Goal: Task Accomplishment & Management: Complete application form

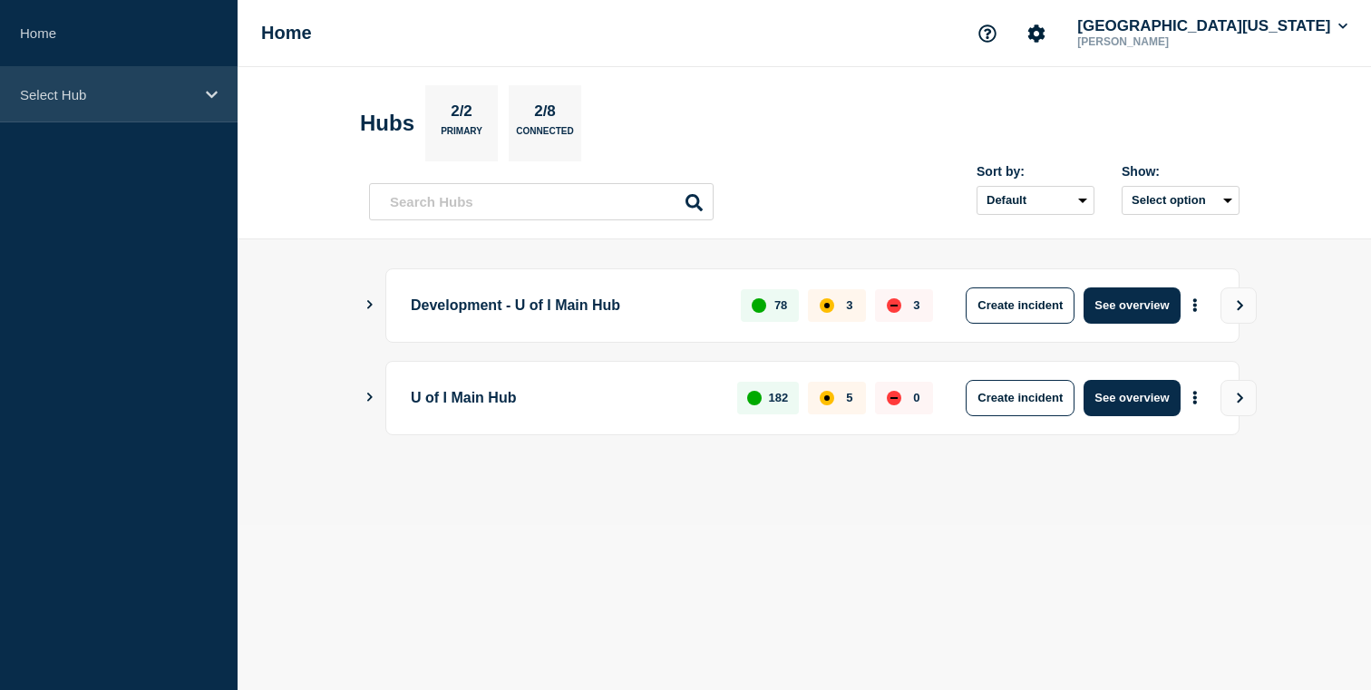
click at [121, 96] on p "Select Hub" at bounding box center [107, 94] width 174 height 15
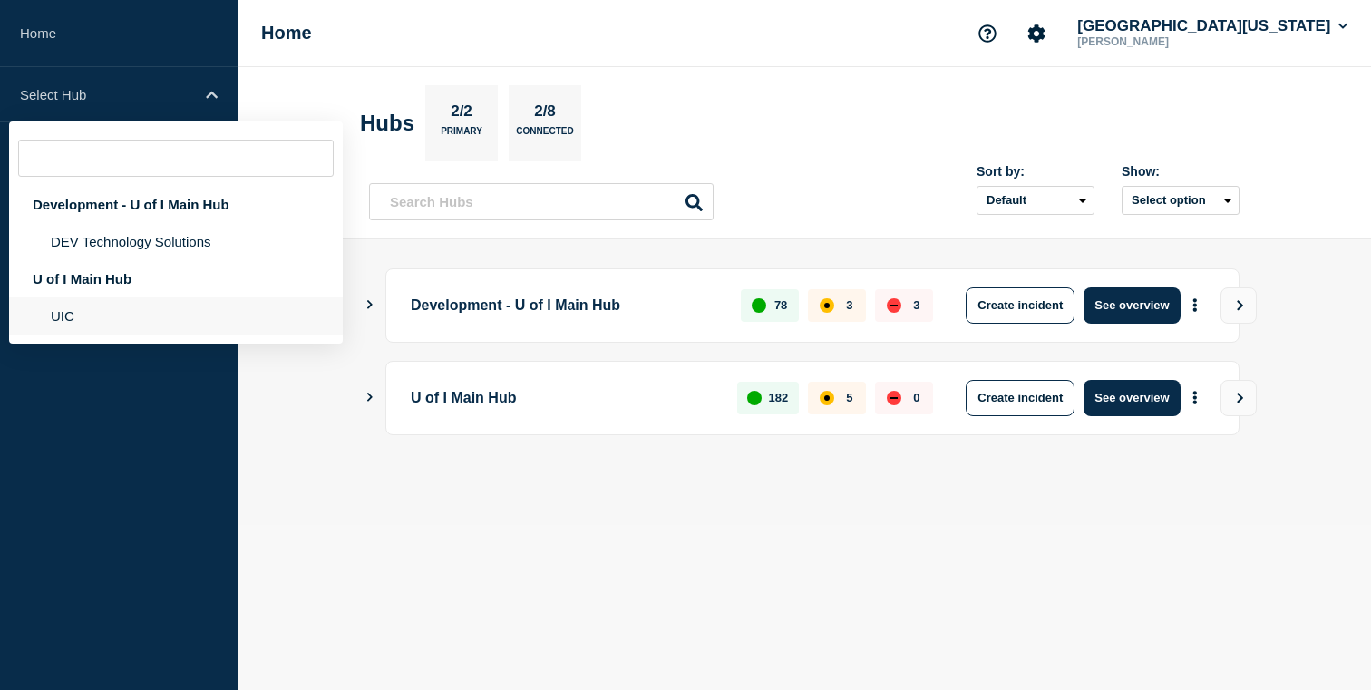
click at [130, 316] on li "UIC" at bounding box center [176, 315] width 334 height 37
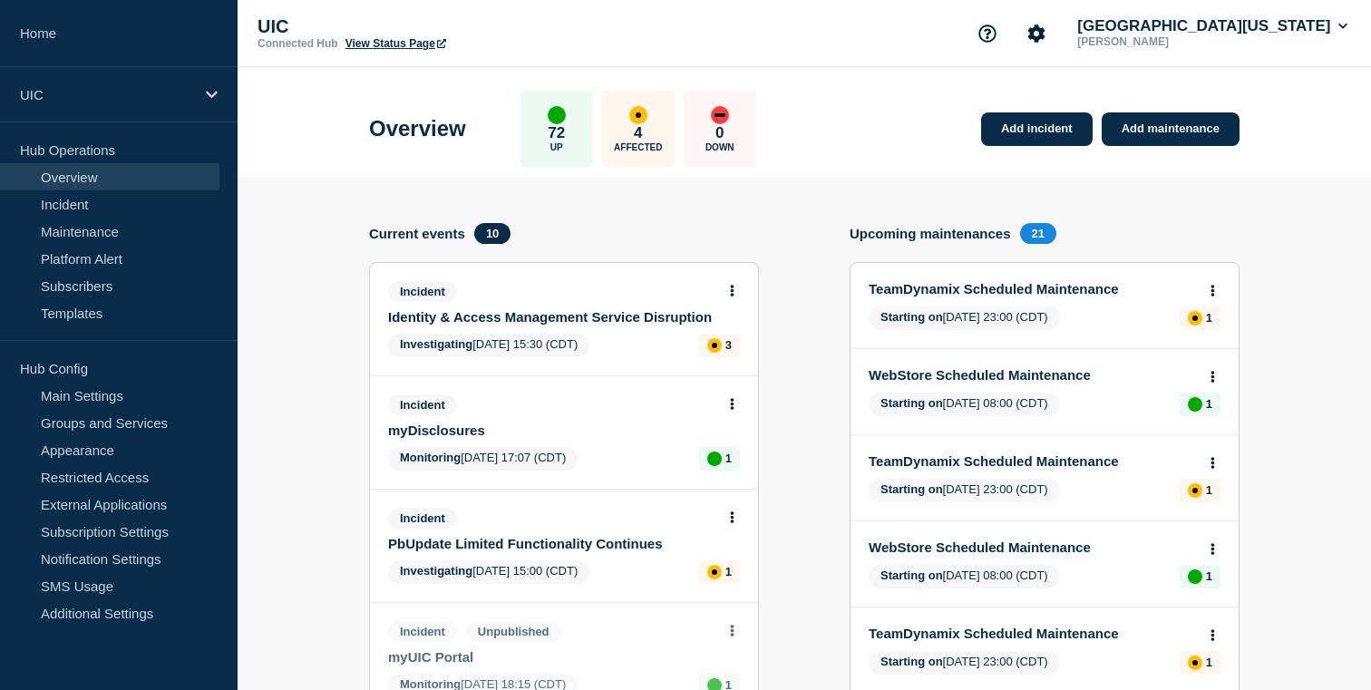
click at [601, 302] on div "Incident" at bounding box center [556, 291] width 336 height 21
click at [602, 322] on link "Identity & Access Management Service Disruption" at bounding box center [551, 316] width 327 height 15
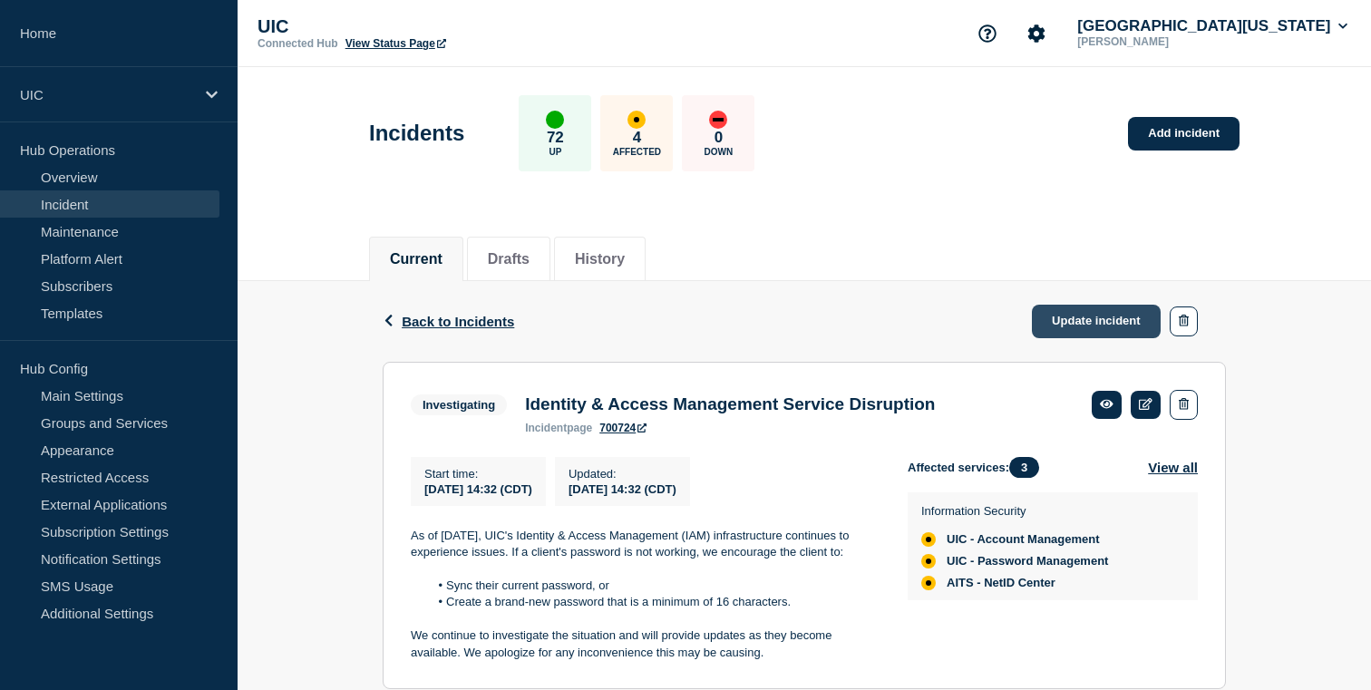
click at [1075, 323] on link "Update incident" at bounding box center [1096, 322] width 129 height 34
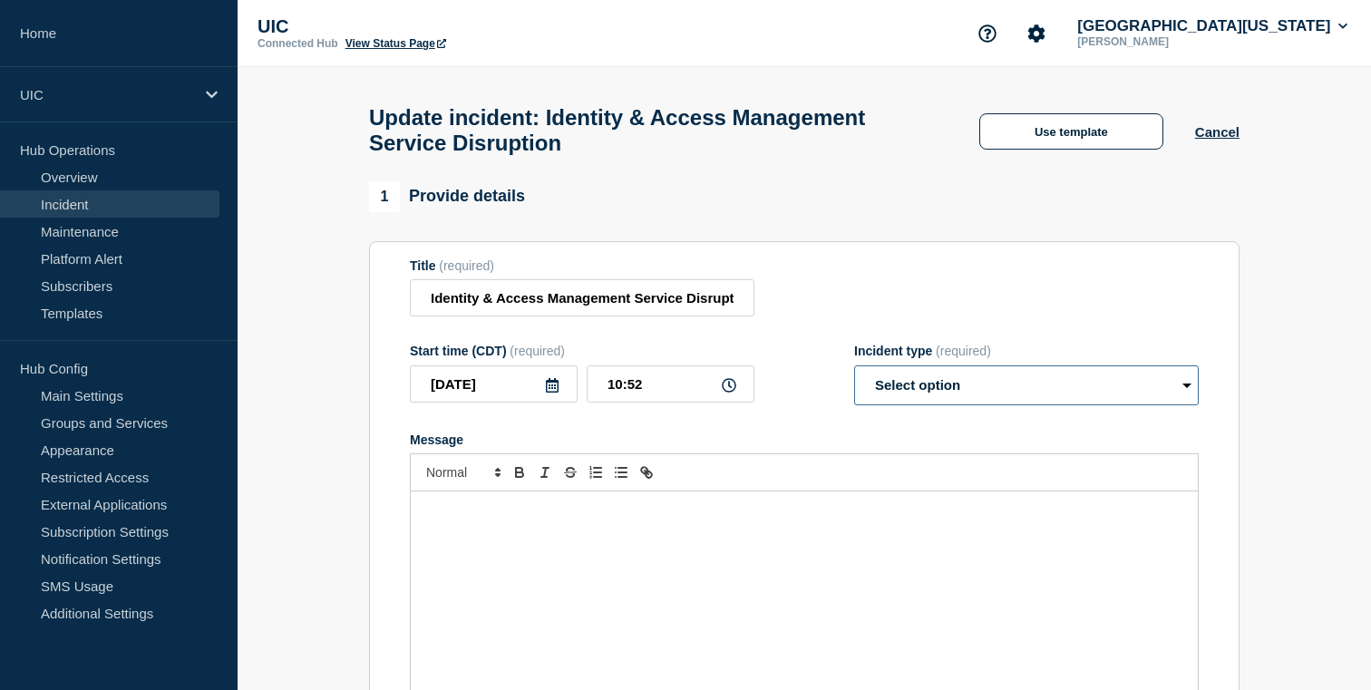
click at [884, 405] on select "Select option Investigating Identified Monitoring Resolved" at bounding box center [1026, 385] width 345 height 40
select select "resolved"
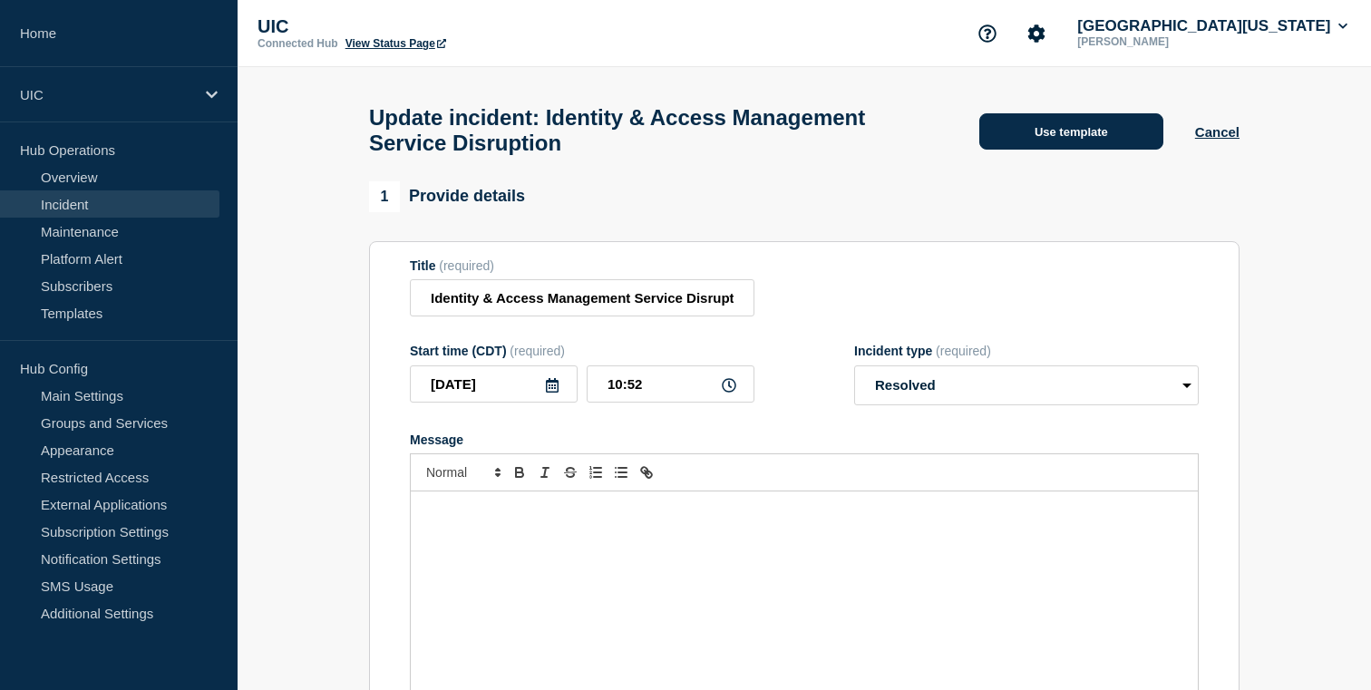
click at [1089, 150] on button "Use template" at bounding box center [1071, 131] width 184 height 36
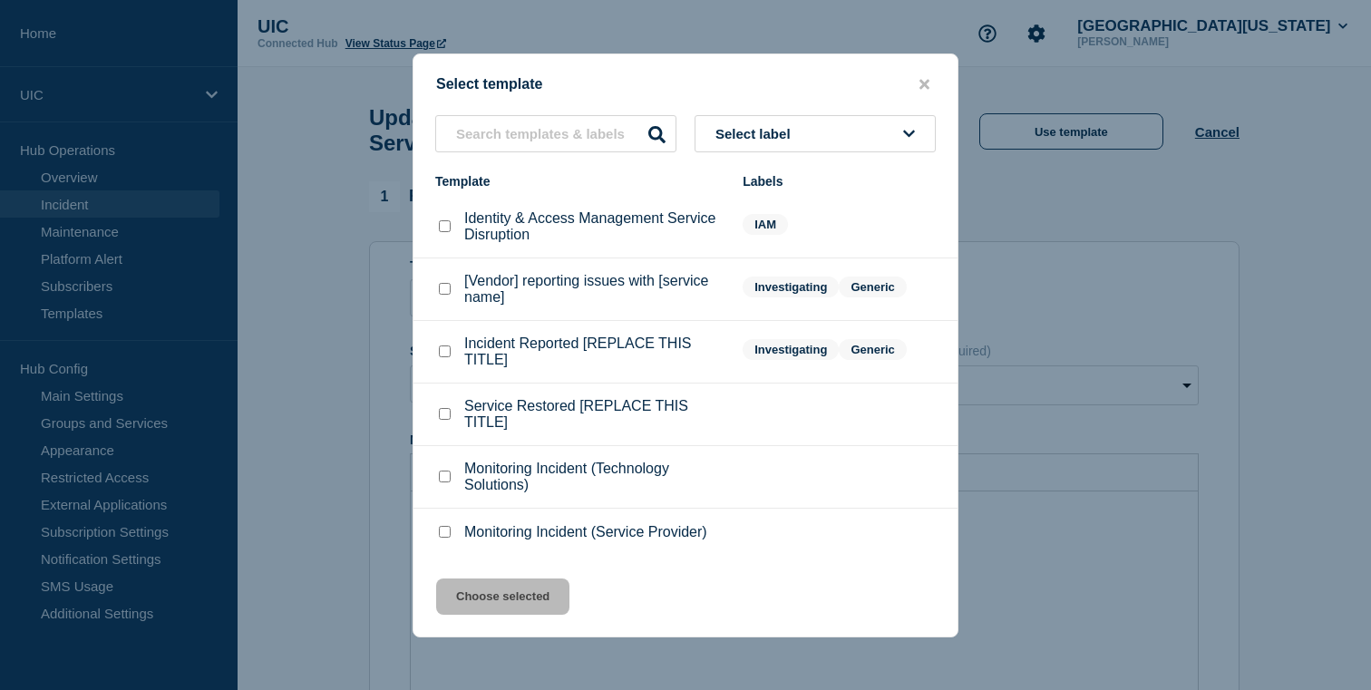
scroll to position [15, 0]
click at [610, 531] on p "Monitoring Incident (Service Provider)" at bounding box center [585, 532] width 243 height 16
click at [584, 553] on li "Monitoring Incident (Service Provider)" at bounding box center [685, 532] width 544 height 47
click at [581, 529] on p "Monitoring Incident (Service Provider)" at bounding box center [585, 532] width 243 height 16
click at [540, 552] on li "Monitoring Incident (Service Provider)" at bounding box center [685, 532] width 544 height 47
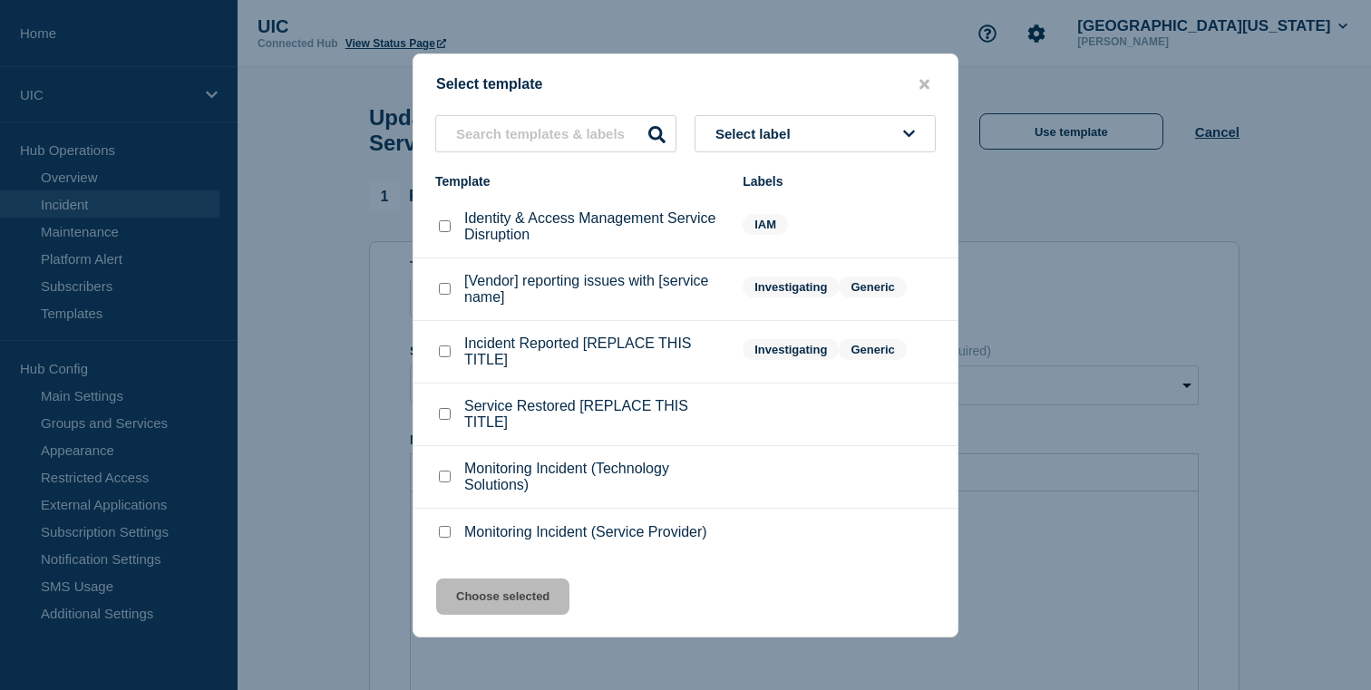
click at [531, 540] on p "Monitoring Incident (Service Provider)" at bounding box center [585, 532] width 243 height 16
click at [445, 538] on input "Monitoring Incident (Service Provider) checkbox" at bounding box center [445, 532] width 12 height 12
checkbox input "true"
click at [474, 609] on button "Choose selected" at bounding box center [502, 596] width 133 height 36
select select "monitoring"
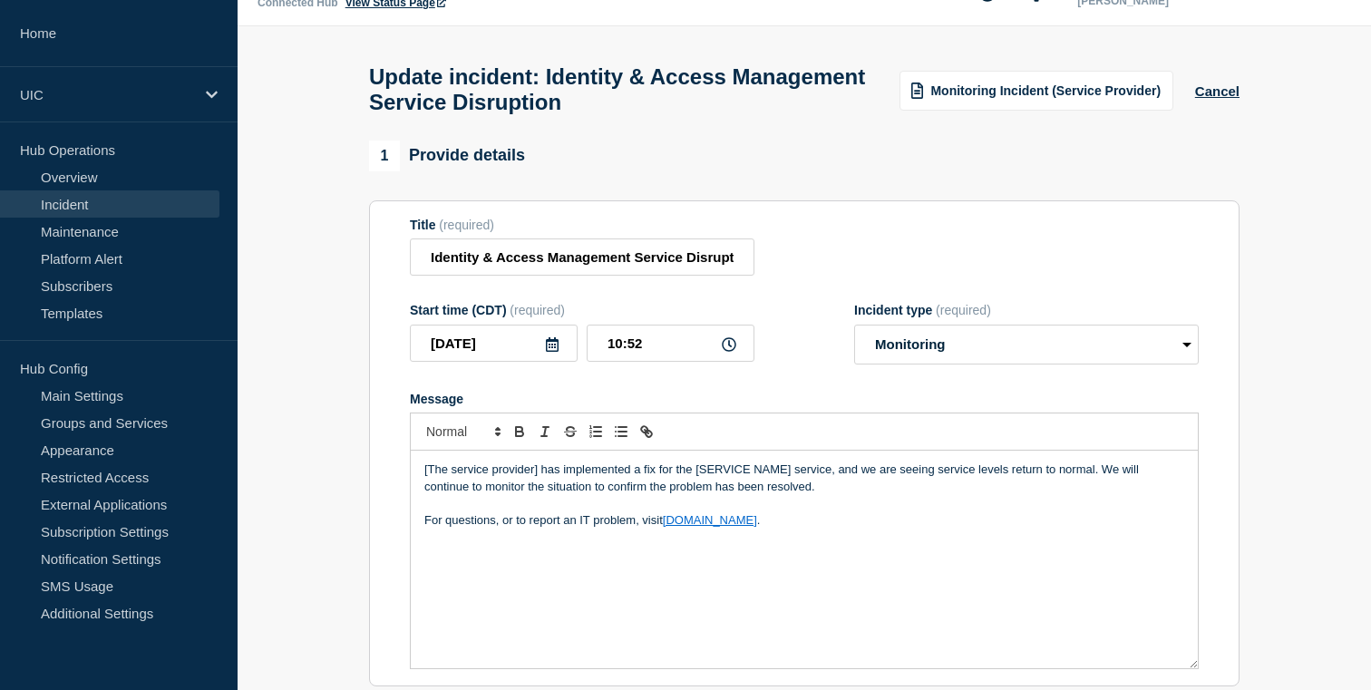
scroll to position [43, 0]
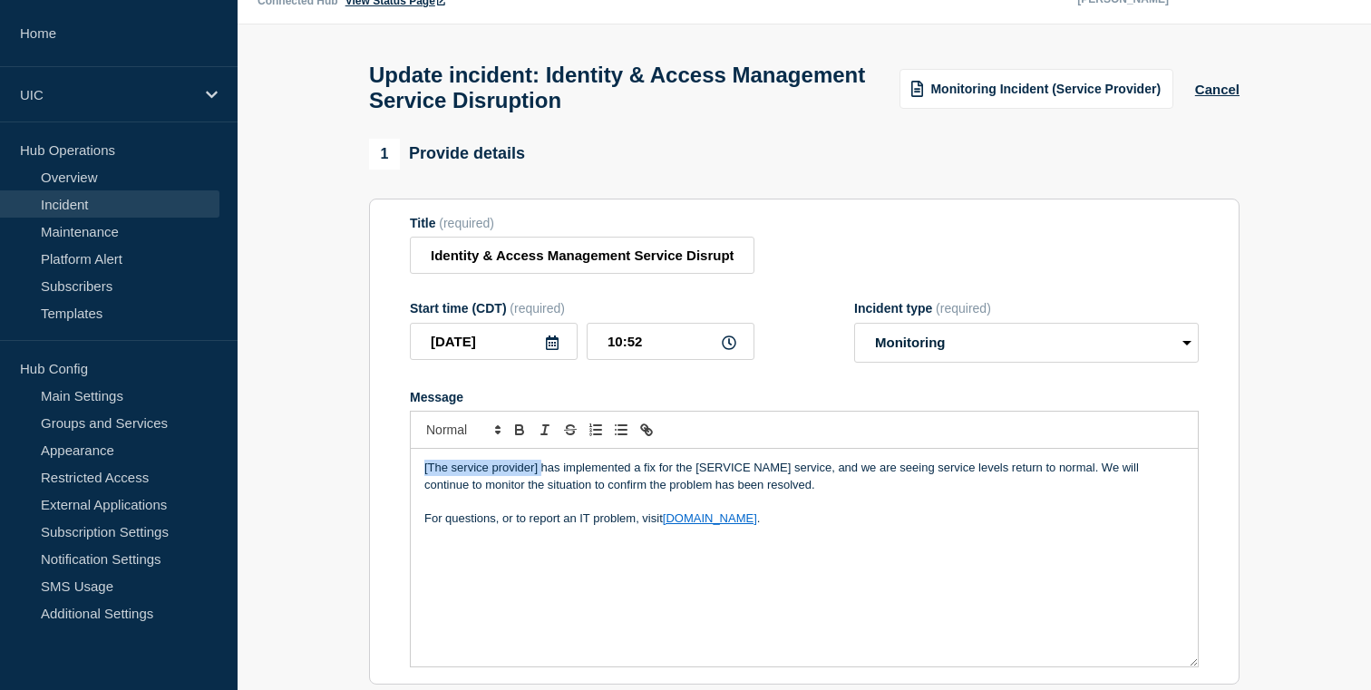
drag, startPoint x: 539, startPoint y: 490, endPoint x: 369, endPoint y: 472, distance: 171.3
click at [369, 472] on section "Title (required) Identity & Access Management Service Disruption Start time (CD…" at bounding box center [804, 442] width 870 height 487
drag, startPoint x: 793, startPoint y: 490, endPoint x: 690, endPoint y: 490, distance: 103.4
click at [690, 490] on p "Technology Solutions has implemented a fix for the [SERVICE NAME] service, and …" at bounding box center [804, 477] width 760 height 34
drag, startPoint x: 537, startPoint y: 491, endPoint x: 720, endPoint y: 495, distance: 183.2
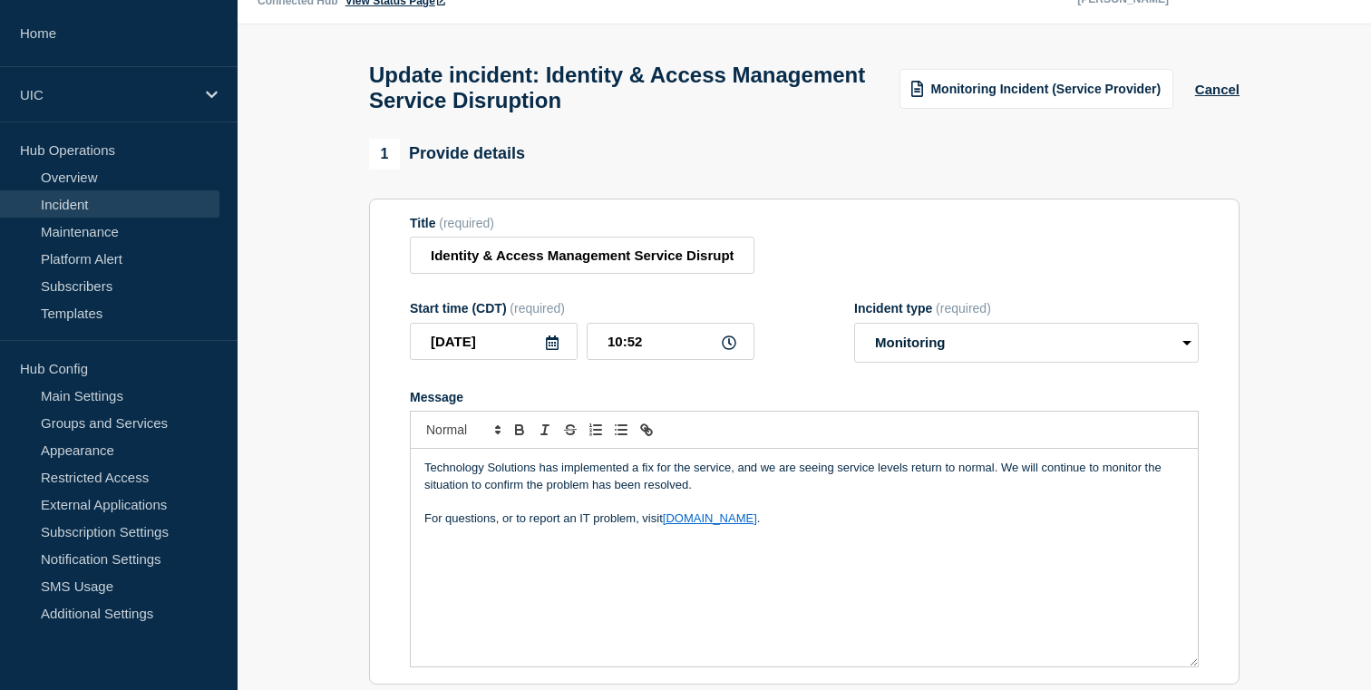
click at [720, 493] on p "Technology Solutions has implemented a fix for the service, and we are seeing s…" at bounding box center [804, 477] width 760 height 34
drag, startPoint x: 794, startPoint y: 491, endPoint x: 541, endPoint y: 491, distance: 253.0
click at [541, 491] on p "Technology Solutions has implemented a fix for the service, and we are seeing s…" at bounding box center [804, 477] width 760 height 34
click at [746, 476] on p "Technology Solutions is seeing service levels return to normal. We will continu…" at bounding box center [804, 468] width 760 height 16
click at [706, 274] on input "Identity & Access Management Service Disruption" at bounding box center [582, 255] width 345 height 37
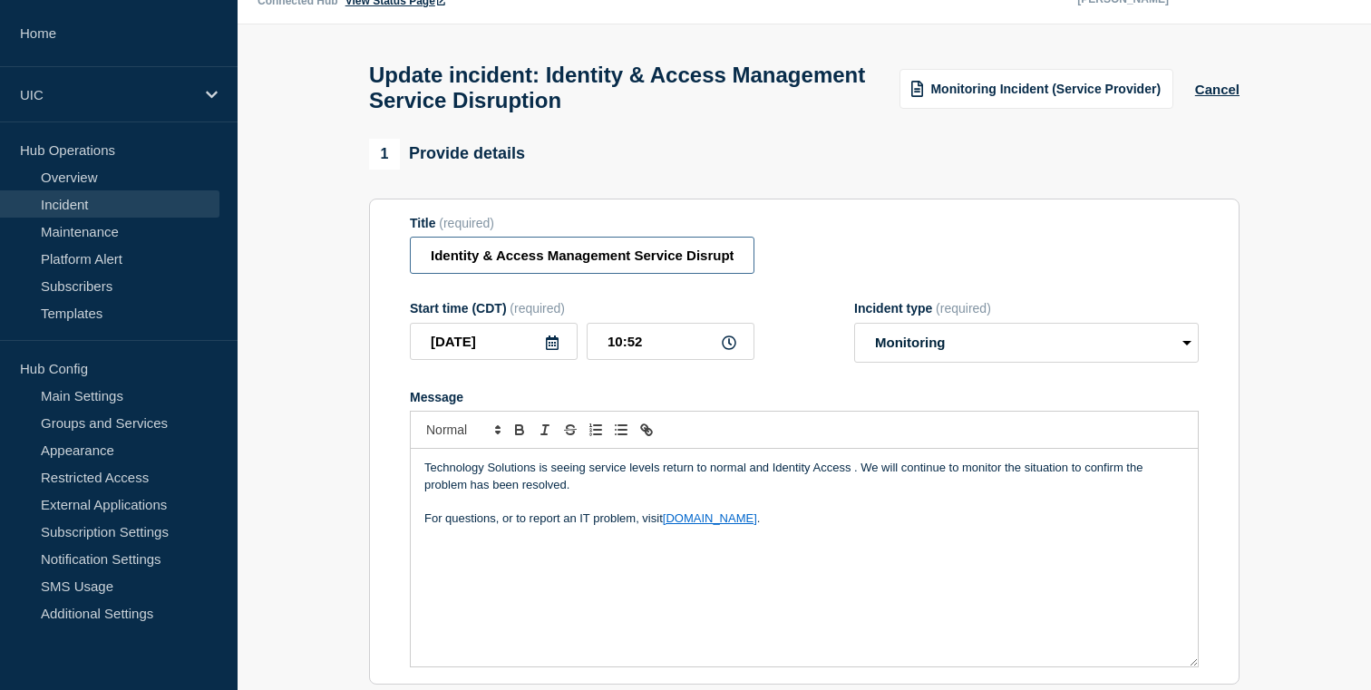
click at [706, 274] on input "Identity & Access Management Service Disruption" at bounding box center [582, 255] width 345 height 37
drag, startPoint x: 672, startPoint y: 267, endPoint x: 869, endPoint y: 267, distance: 197.7
click at [869, 267] on div "Title (required) Identity & Access Management Service Disruption" at bounding box center [804, 245] width 789 height 59
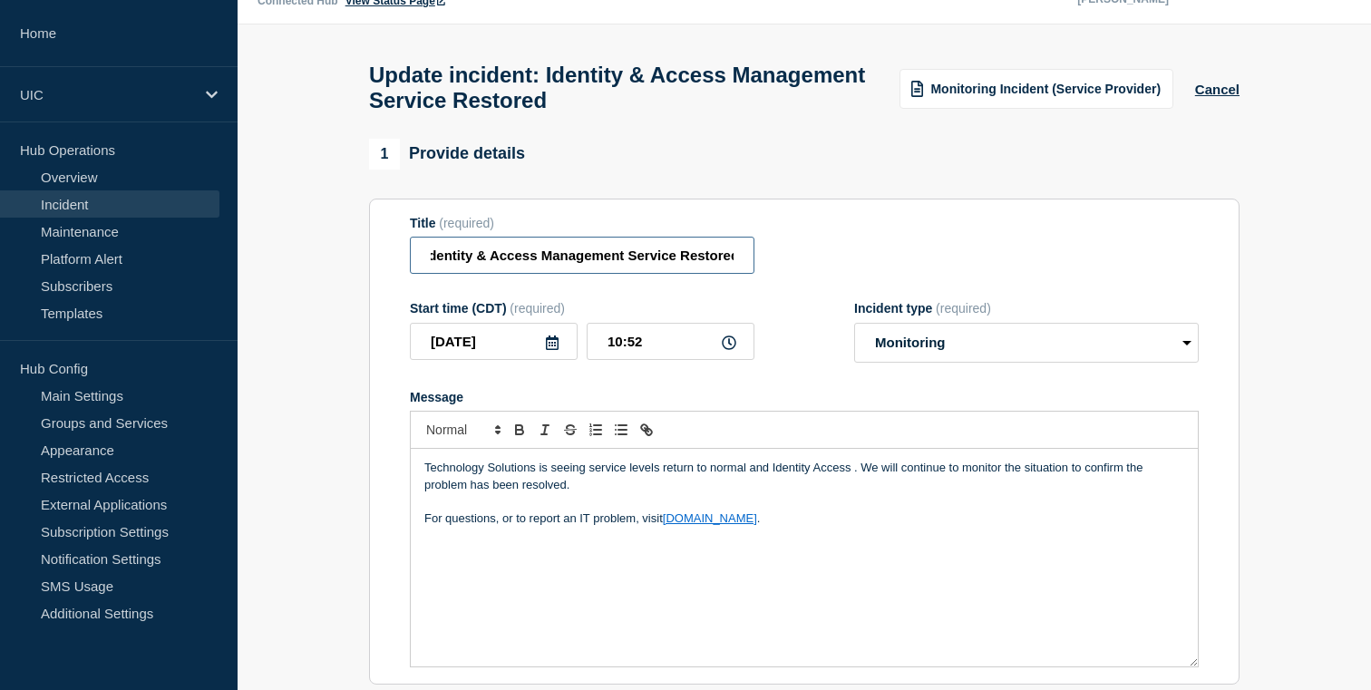
click at [704, 269] on input "Identity & Access Management Service Restored" at bounding box center [582, 255] width 345 height 37
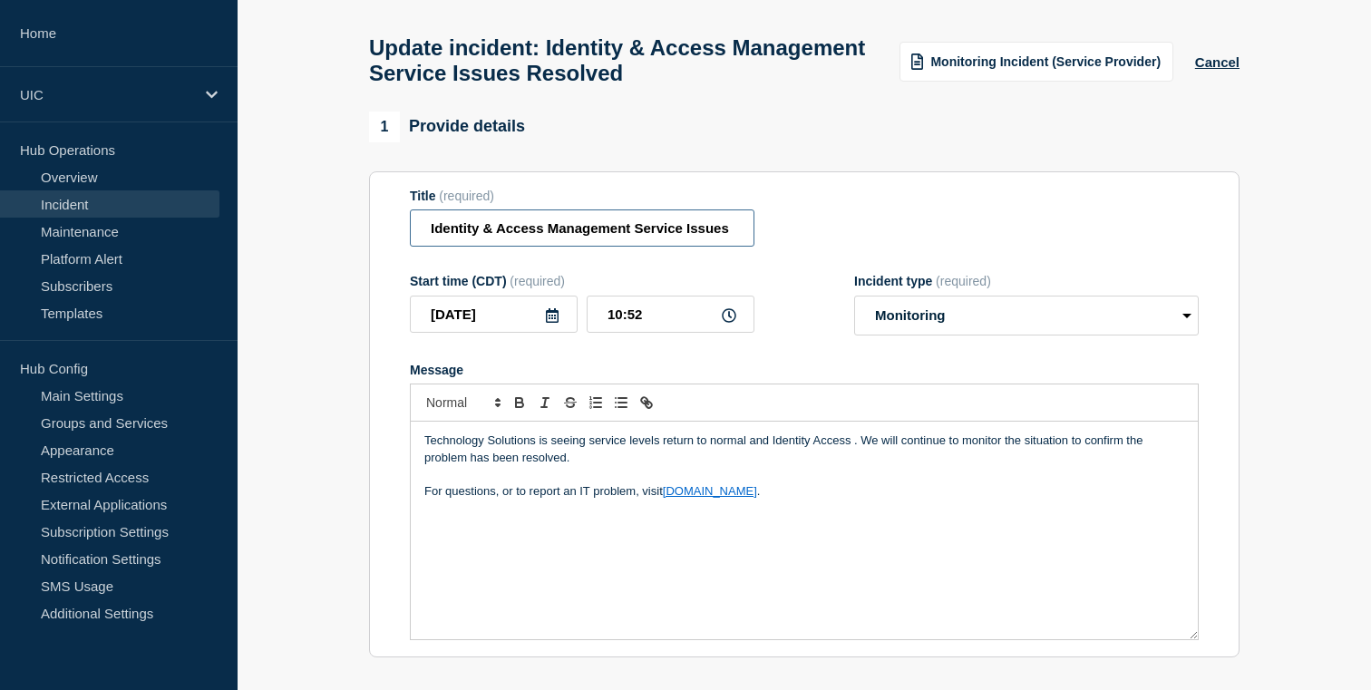
scroll to position [83, 0]
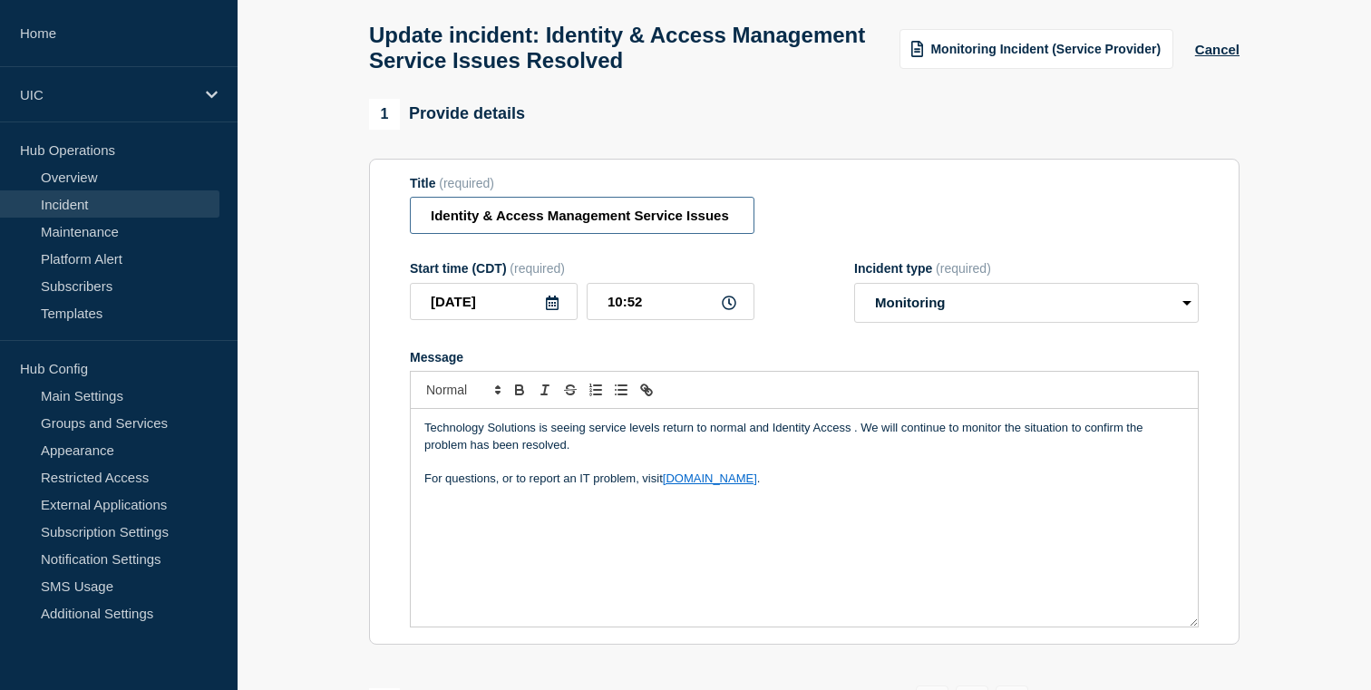
type input "Identity & Access Management Service Issues Resolved"
click at [878, 323] on select "Select option Investigating Identified Monitoring Resolved" at bounding box center [1026, 303] width 345 height 40
select select "resolved"
click at [753, 450] on p "Technology Solutions is seeing service levels return to normal and Identity Acc…" at bounding box center [804, 437] width 760 height 34
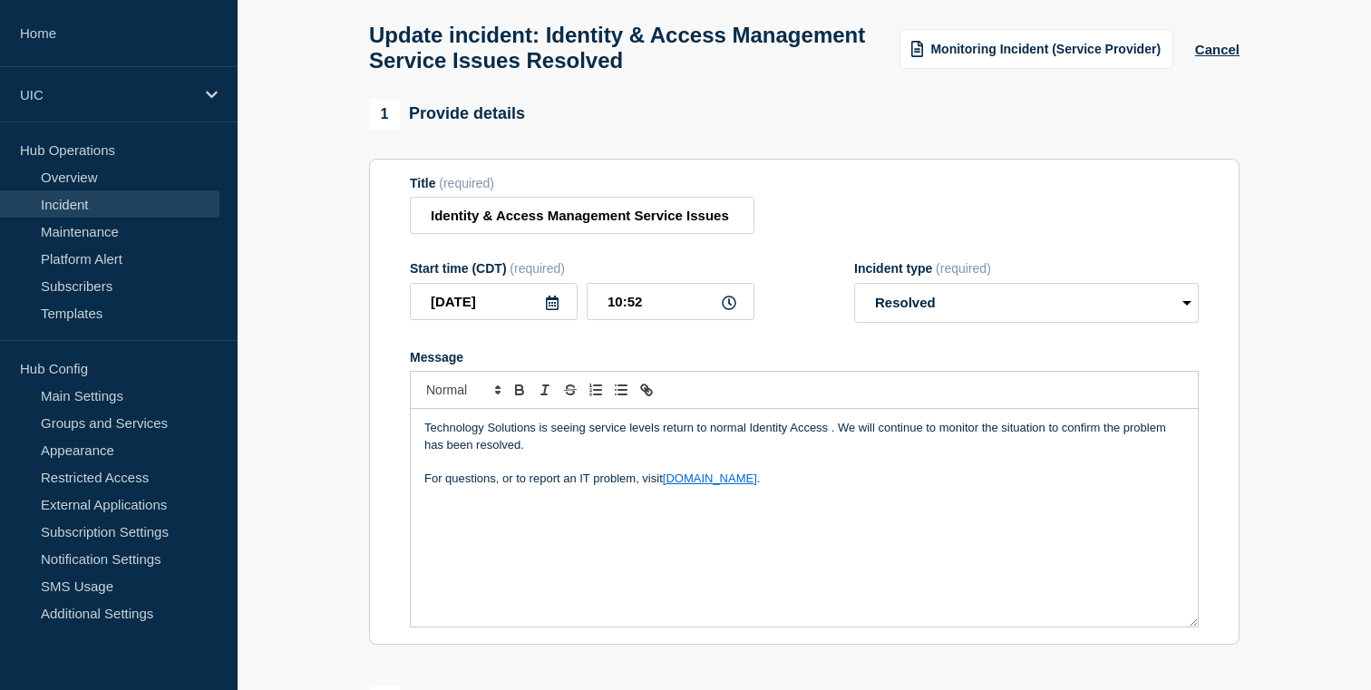
click at [832, 450] on p "Technology Solutions is seeing service levels return to normal Identity Access …" at bounding box center [804, 437] width 760 height 34
click at [839, 450] on p "Technology Solutions is seeing service levels return to normal Identity Access …" at bounding box center [804, 437] width 760 height 34
drag, startPoint x: 901, startPoint y: 456, endPoint x: 748, endPoint y: 453, distance: 153.3
click at [748, 453] on p "Technology Solutions is seeing service levels return to normal Identity Access …" at bounding box center [804, 437] width 760 height 34
click at [590, 449] on p "Technology Solutions is seeing service levels return to normal . We will contin…" at bounding box center [804, 437] width 760 height 34
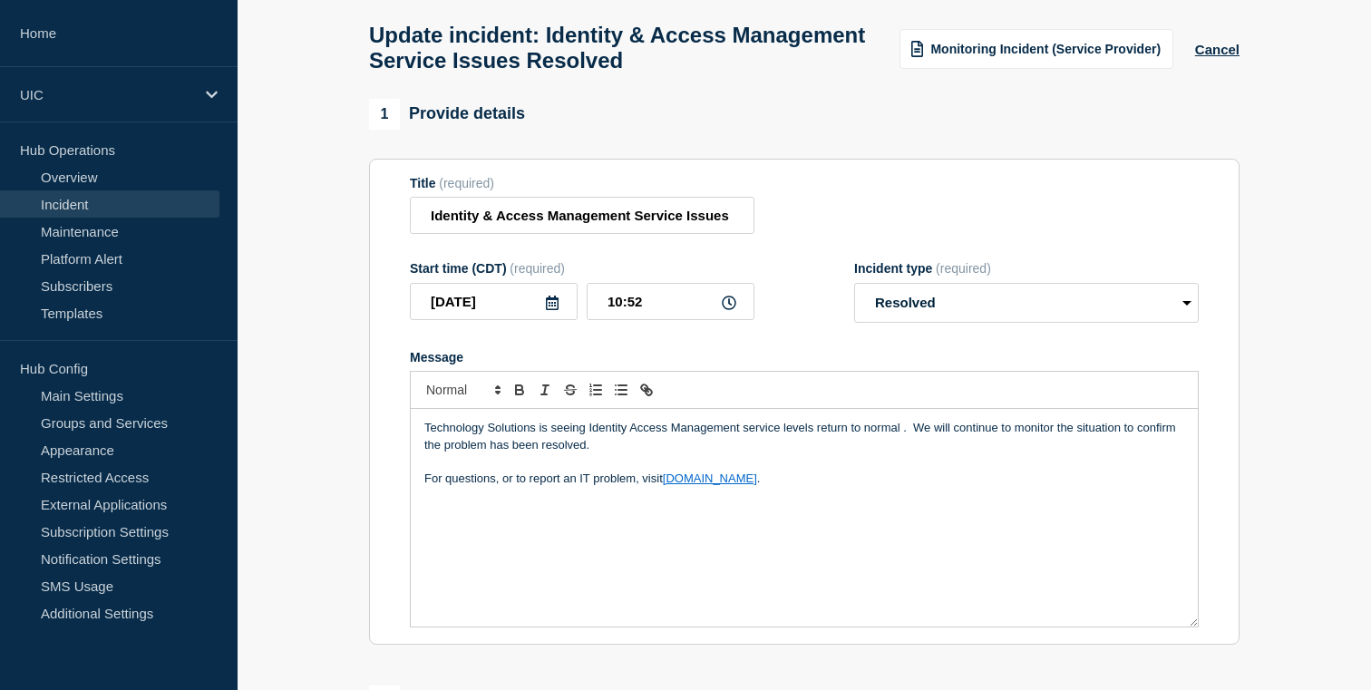
click at [900, 443] on p "Technology Solutions is seeing Identity Access Management service levels return…" at bounding box center [804, 437] width 760 height 34
click at [793, 452] on p "Technology Solutions is seeing Identity Access Management service levels return…" at bounding box center [804, 437] width 760 height 34
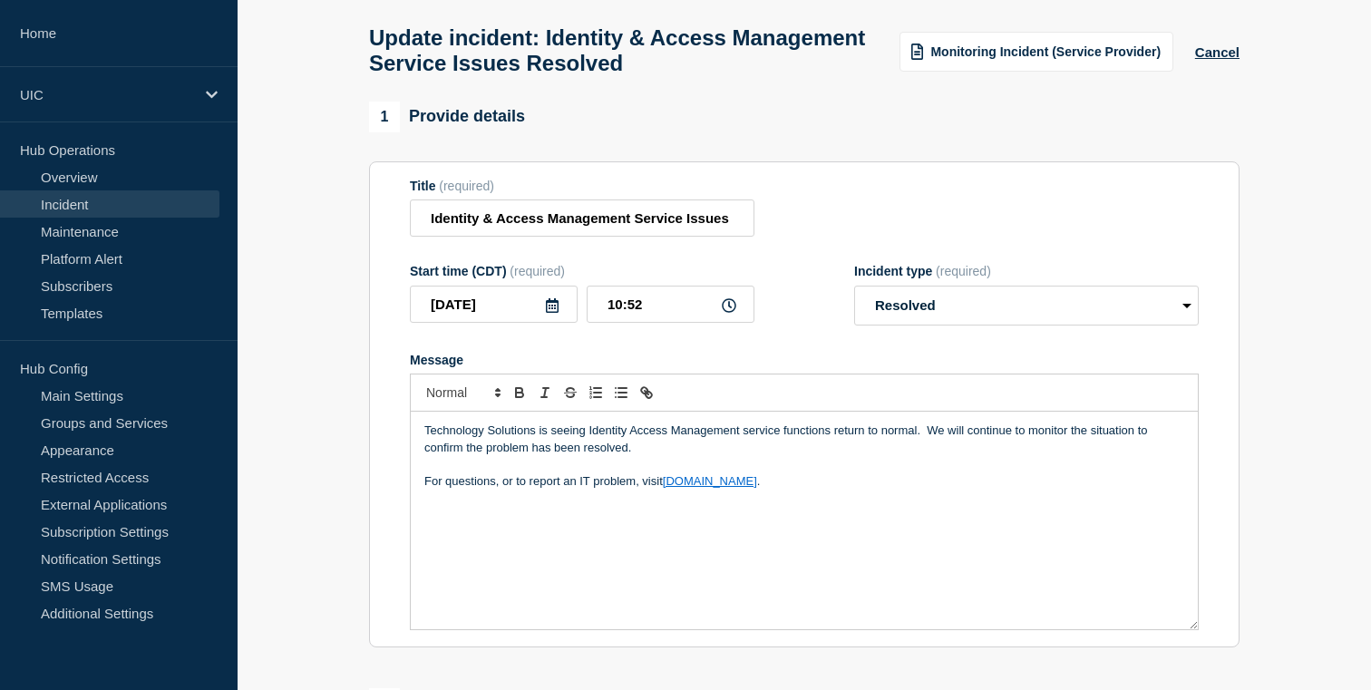
scroll to position [83, 0]
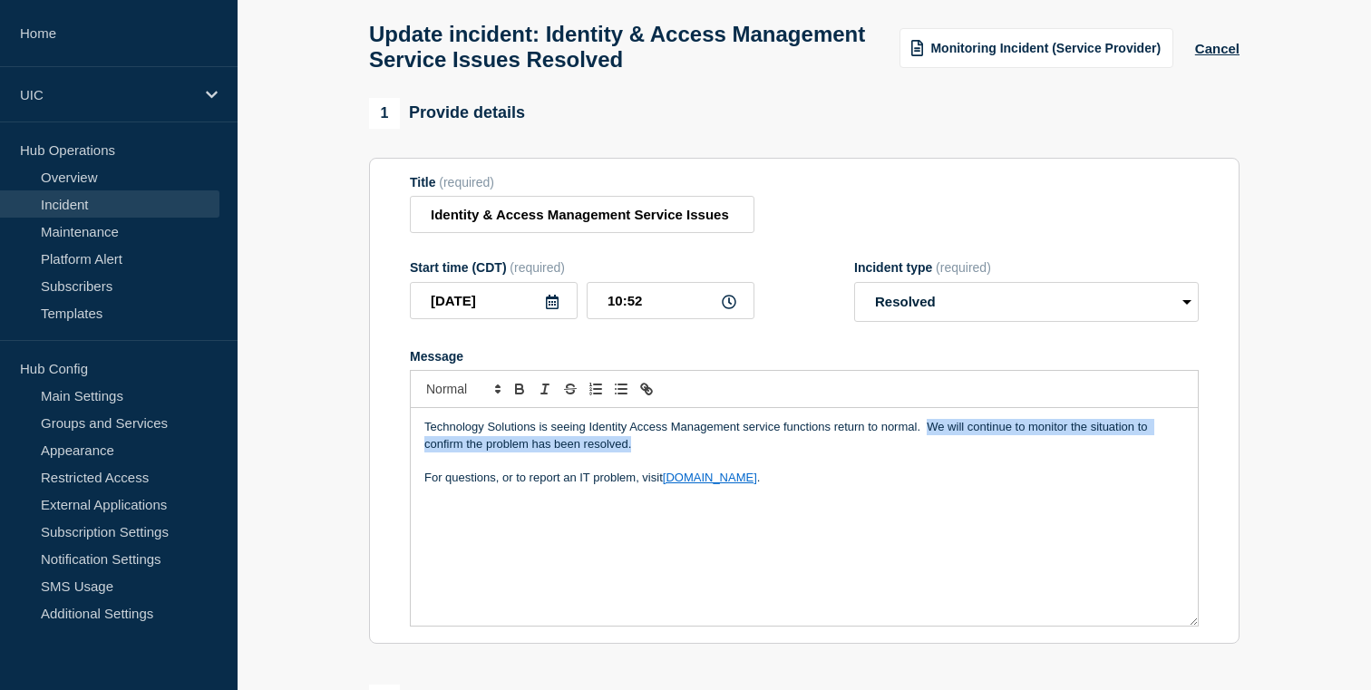
drag, startPoint x: 957, startPoint y: 460, endPoint x: 926, endPoint y: 454, distance: 32.2
click at [926, 452] on p "Technology Solutions is seeing Identity Access Management service functions ret…" at bounding box center [804, 436] width 760 height 34
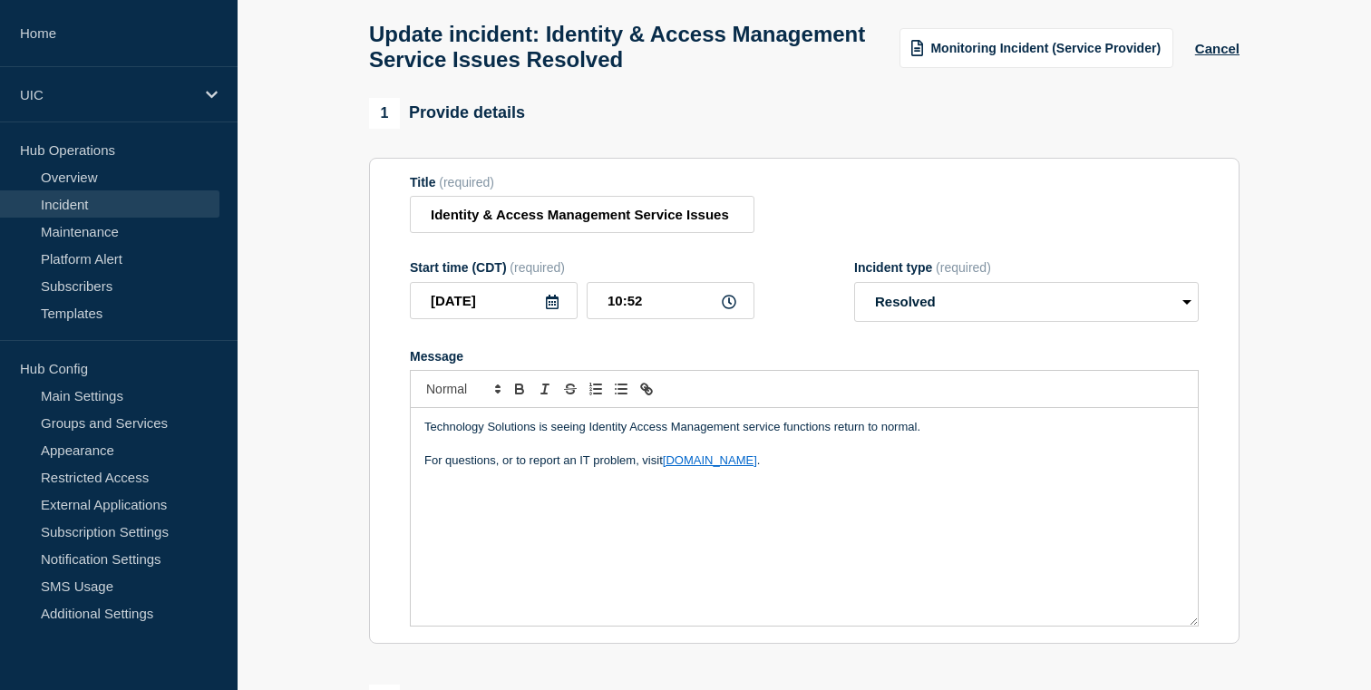
click at [461, 469] on p "For questions, or to report an IT problem, visit [DOMAIN_NAME] ." at bounding box center [804, 460] width 760 height 16
click at [554, 435] on p "Technology Solutions is seeing Identity Access Management service functions ret…" at bounding box center [804, 427] width 760 height 16
click at [994, 435] on p "Technology Solutions is seeing Identity Access Management service functions ret…" at bounding box center [804, 427] width 760 height 16
click at [565, 435] on p "Technology Solutions is seeing Identity Access Management service functions ret…" at bounding box center [804, 427] width 760 height 16
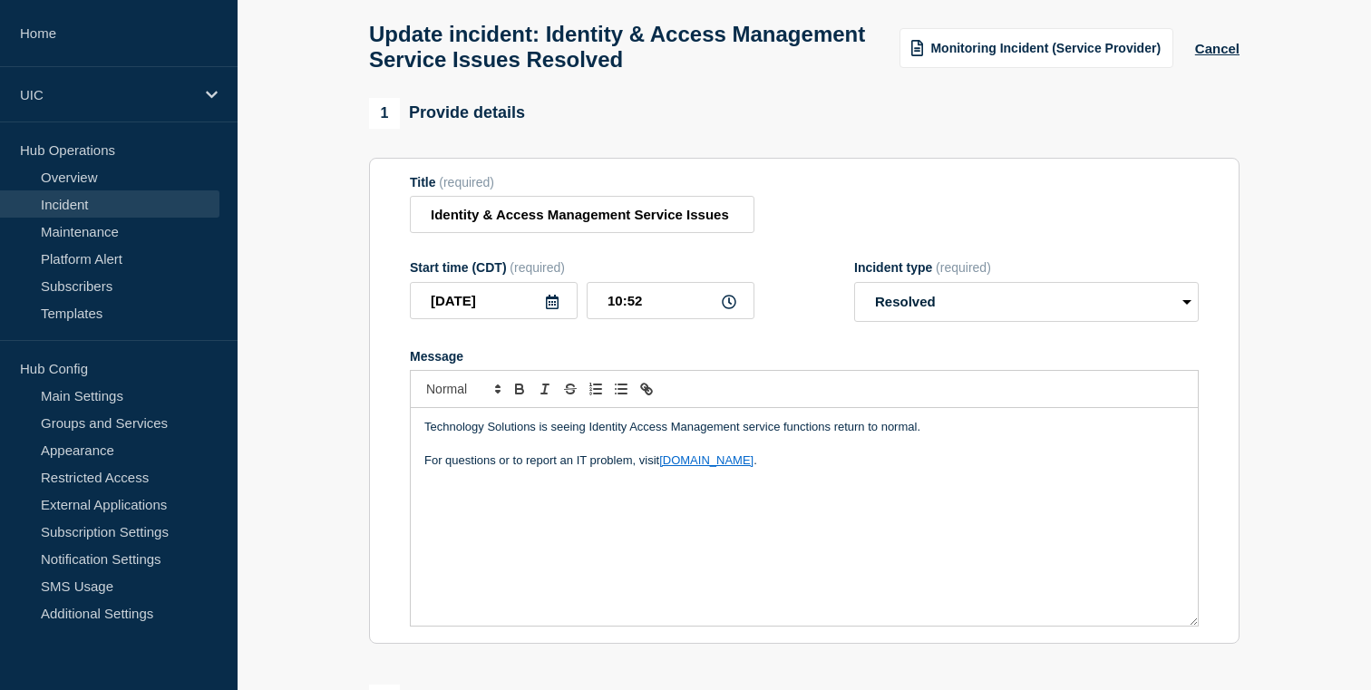
click at [969, 435] on p "Technology Solutions is seeing Identity Access Management service functions ret…" at bounding box center [804, 427] width 760 height 16
click at [916, 435] on p "Technology Solutions is seeing Identity Access Management service functions ret…" at bounding box center [804, 427] width 760 height 16
click at [929, 435] on p "Technology Solutions is seeing Identity Access Management service functions ret…" at bounding box center [804, 427] width 760 height 16
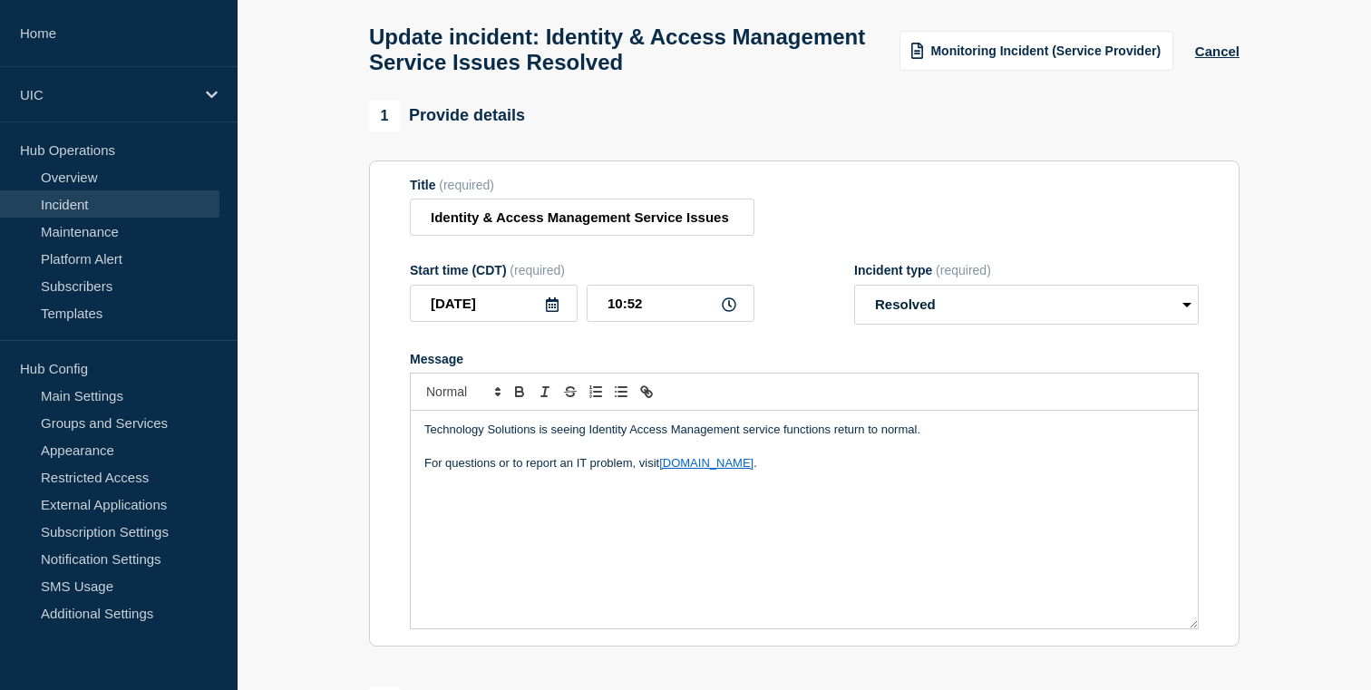
scroll to position [24, 0]
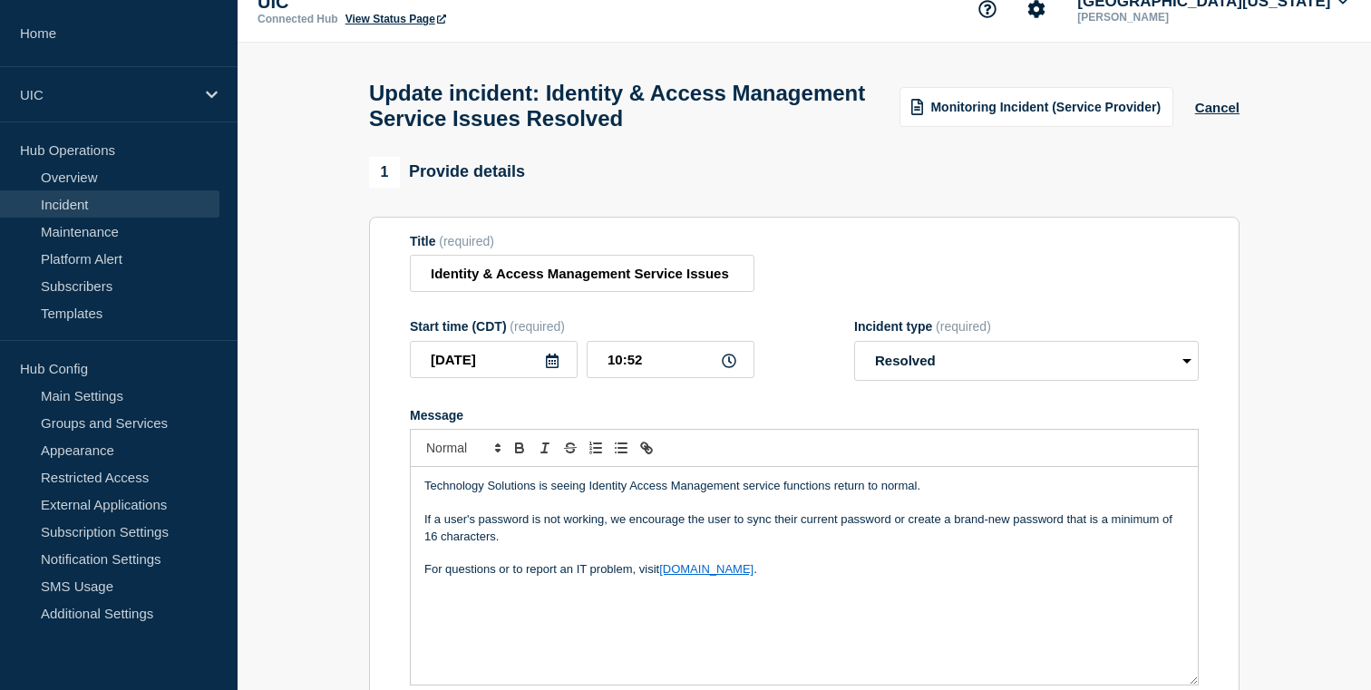
click at [467, 542] on p "If a user's password is not working, we encourage the user to sync their curren…" at bounding box center [804, 528] width 760 height 34
click at [726, 542] on p "If a client's password is not working, we encourage the user to sync their curr…" at bounding box center [804, 528] width 760 height 34
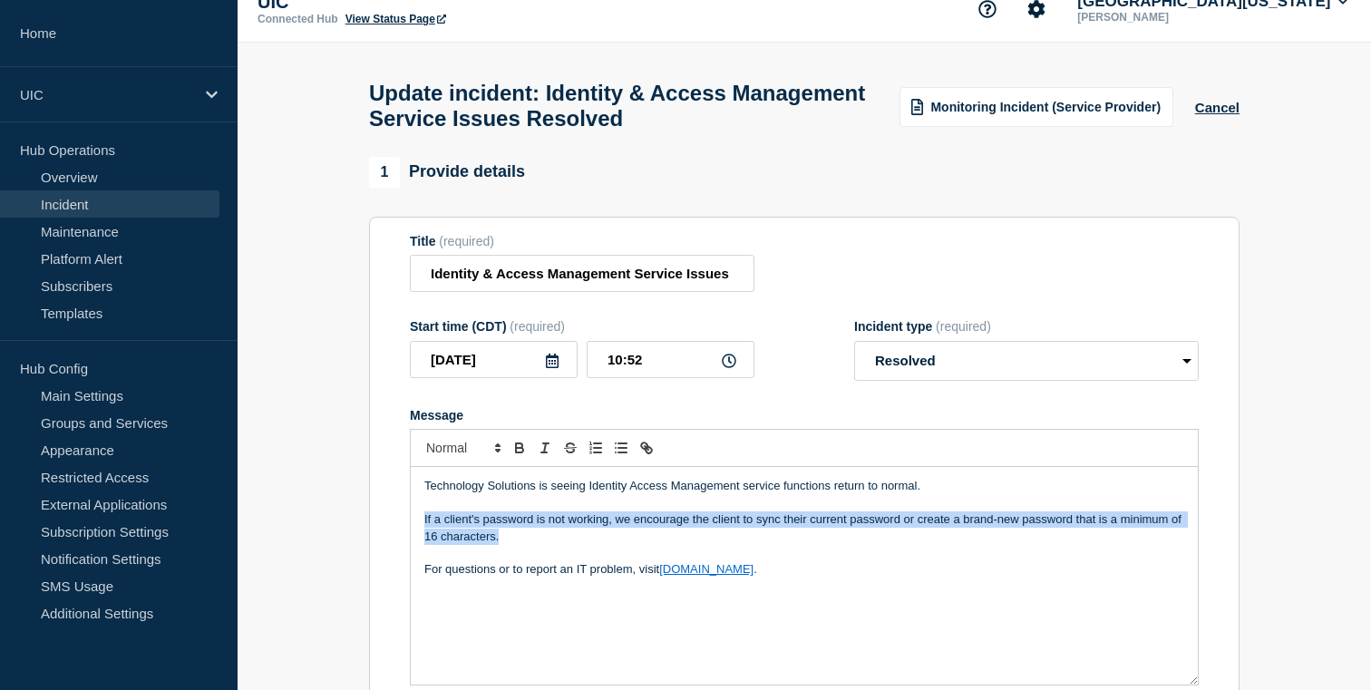
drag, startPoint x: 556, startPoint y: 559, endPoint x: 399, endPoint y: 535, distance: 158.6
click at [399, 535] on section "Title (required) Identity & Access Management Service Issues Resolved Start tim…" at bounding box center [804, 460] width 870 height 487
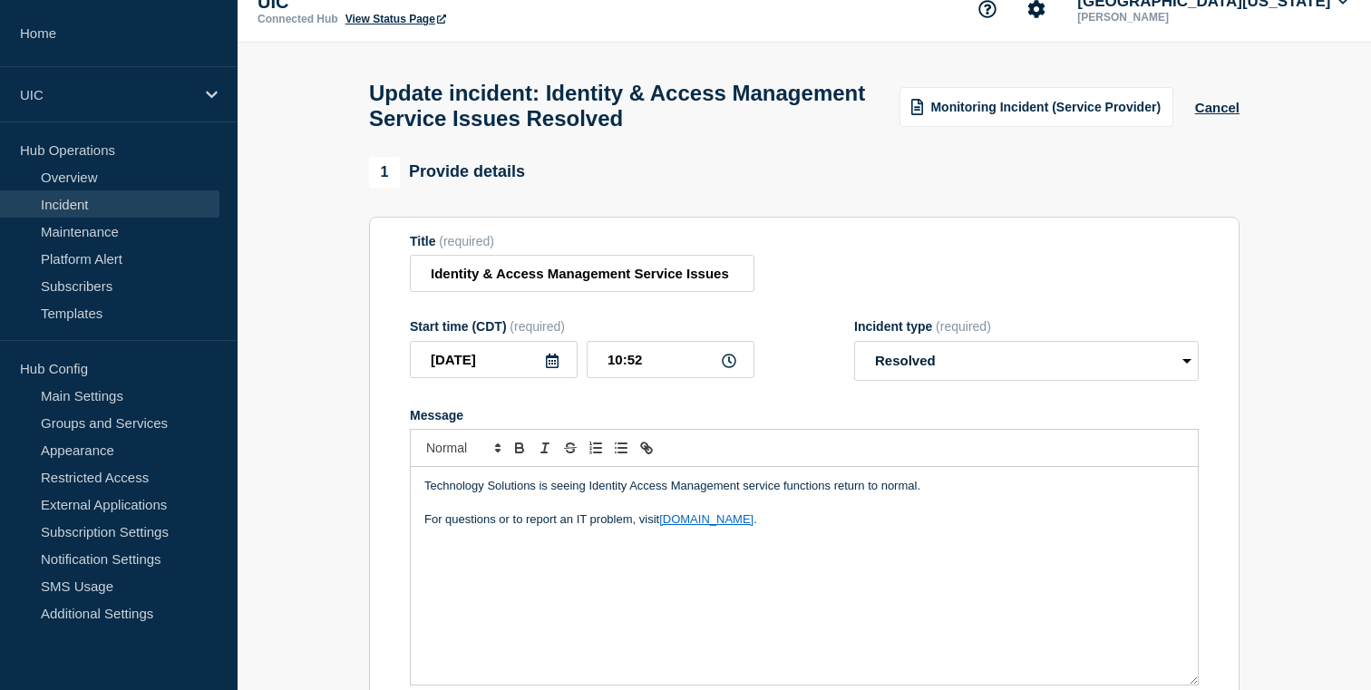
click at [1046, 121] on div "Monitoring Incident (Service Provider)" at bounding box center [1036, 107] width 274 height 40
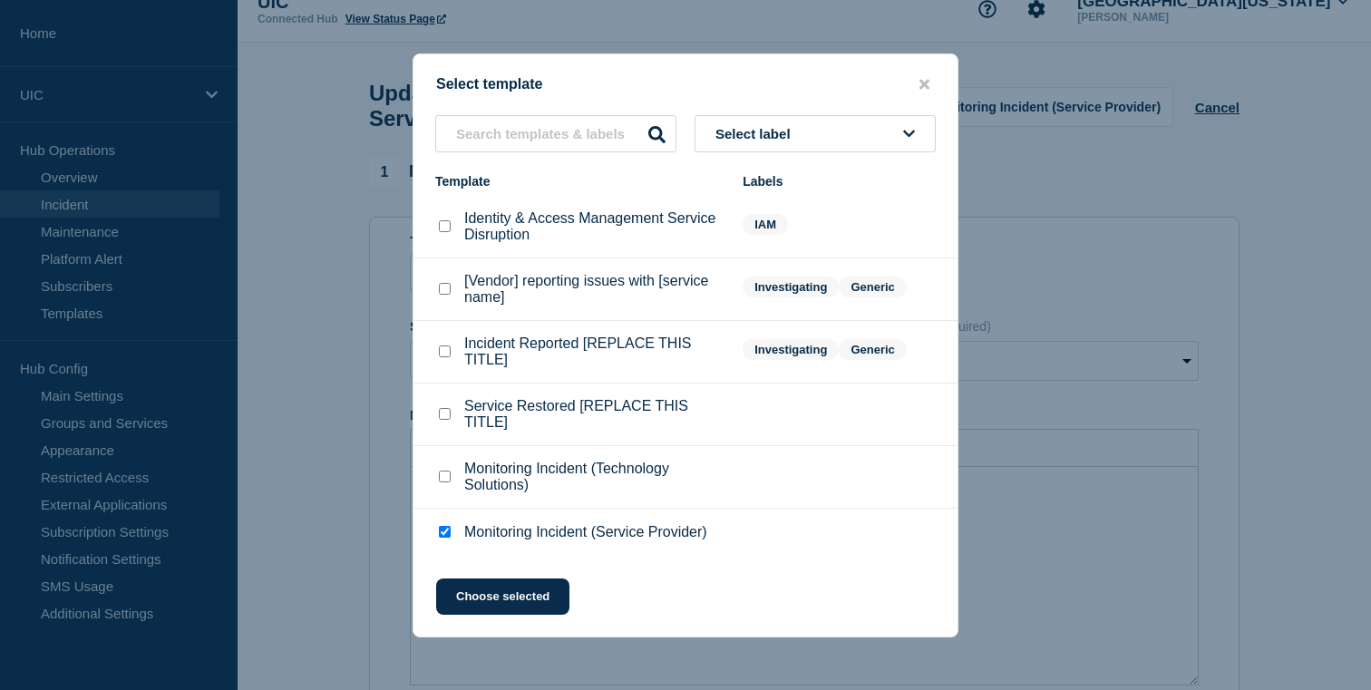
scroll to position [15, 0]
click at [696, 419] on p "Service Restored [REPLACE THIS TITLE]" at bounding box center [594, 414] width 260 height 33
click at [448, 423] on div at bounding box center [444, 414] width 18 height 18
click at [447, 410] on checkbox"] "Service Restored [REPLACE THIS TITLE] checkbox" at bounding box center [445, 414] width 12 height 12
checkbox checkbox"] "true"
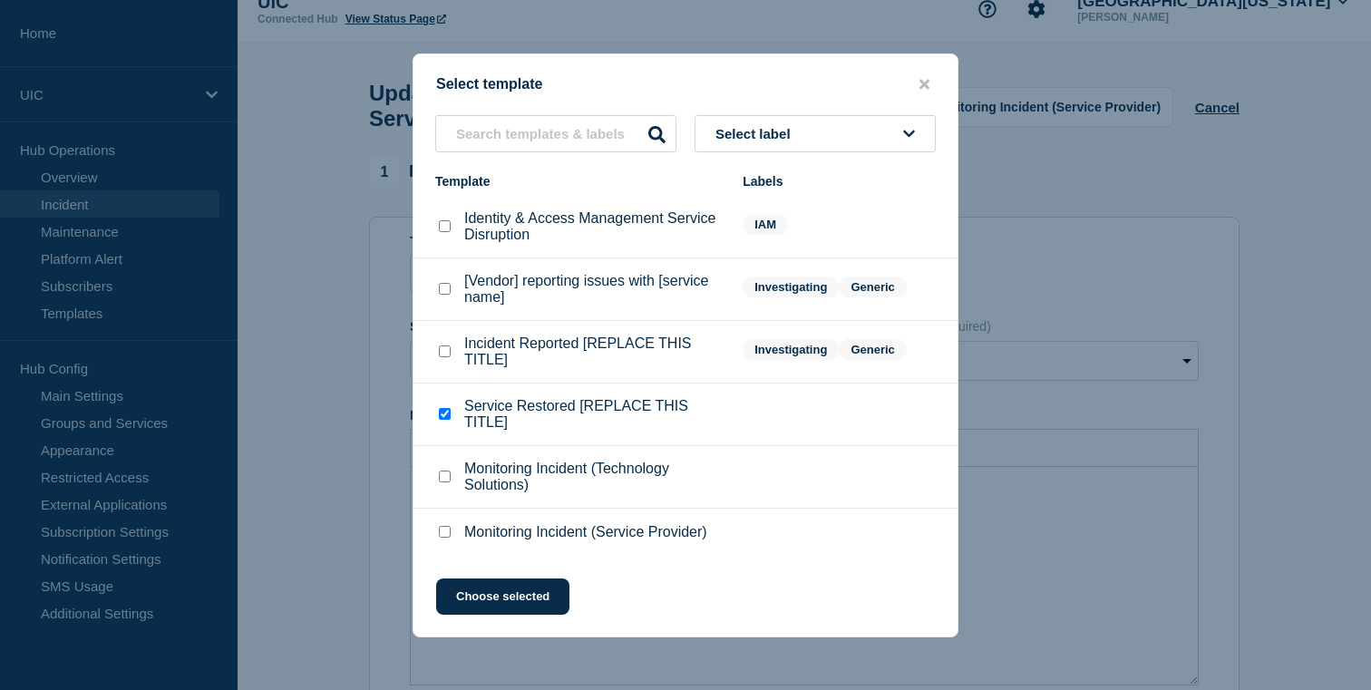
checkbox input "false"
click at [508, 583] on div "Choose selected" at bounding box center [685, 596] width 544 height 36
click at [509, 610] on button "Choose selected" at bounding box center [502, 596] width 133 height 36
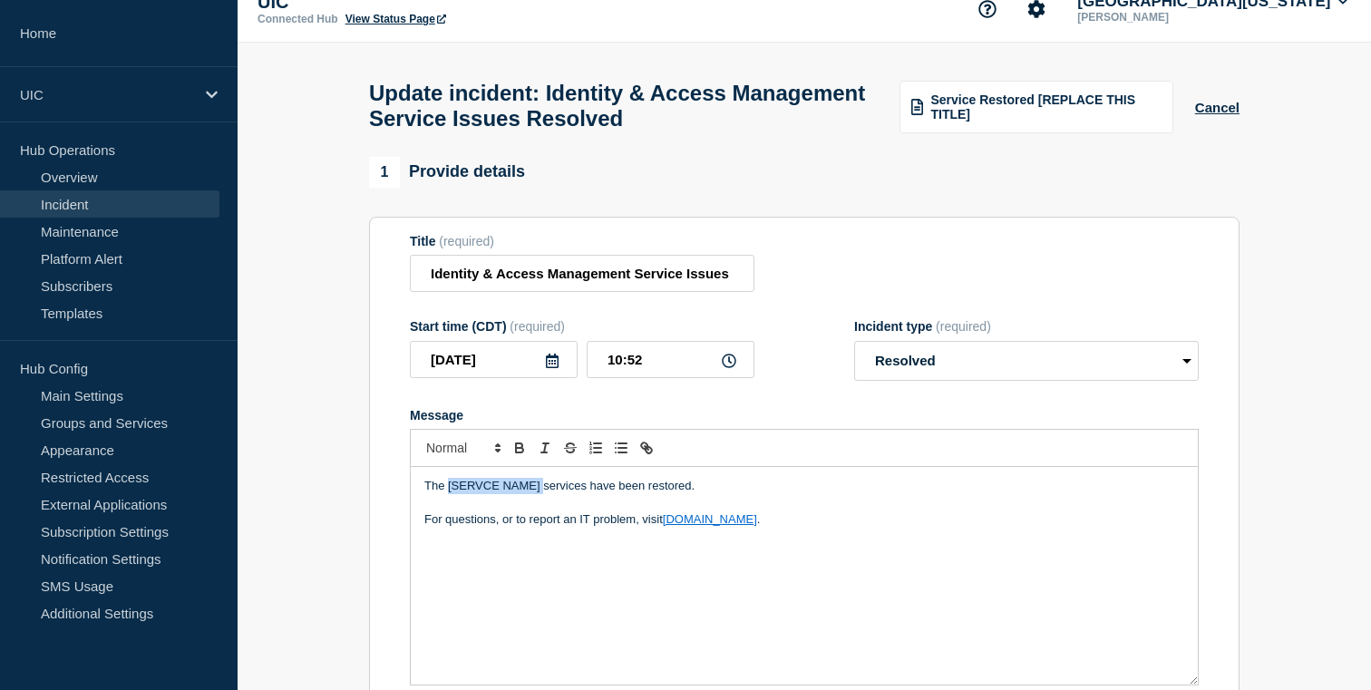
drag, startPoint x: 542, startPoint y: 510, endPoint x: 445, endPoint y: 507, distance: 97.1
click at [446, 494] on p "The [SERVCE NAME] services have been restored." at bounding box center [804, 486] width 760 height 16
click at [585, 494] on p "Technology Solutions is seeing Identity Access Management service functions ret…" at bounding box center [804, 486] width 760 height 16
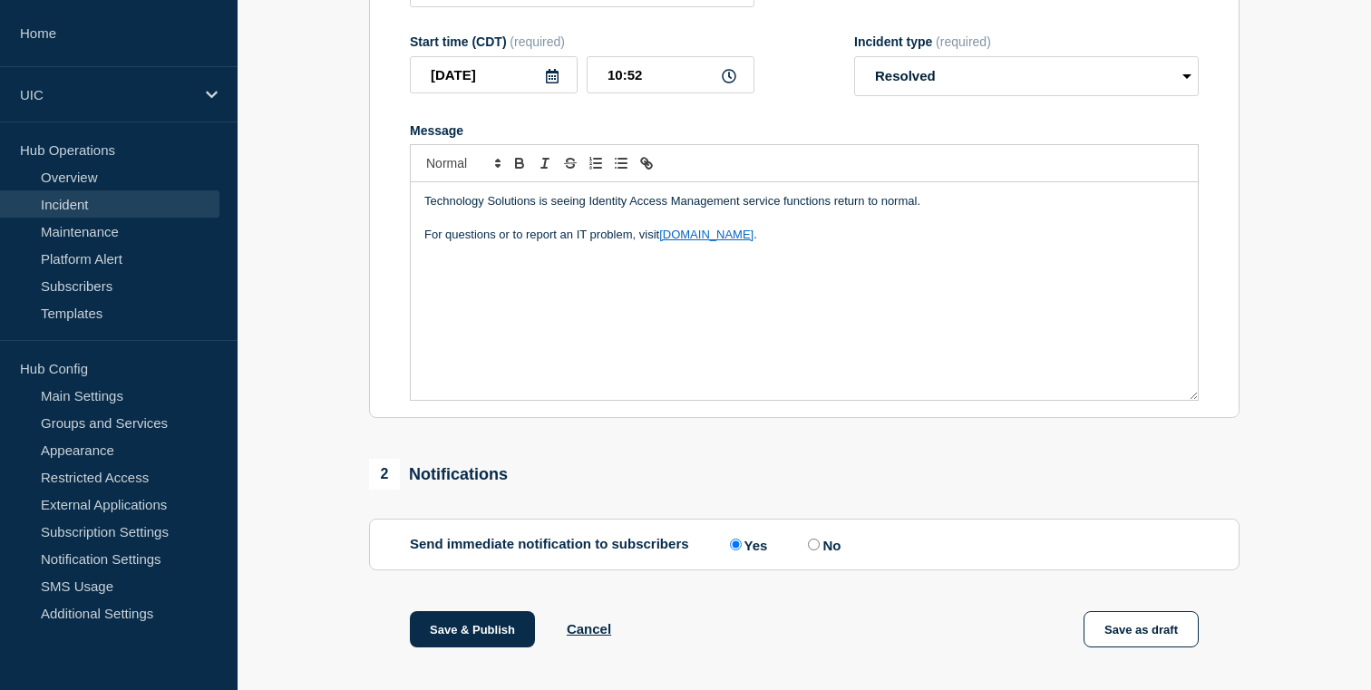
scroll to position [372, 0]
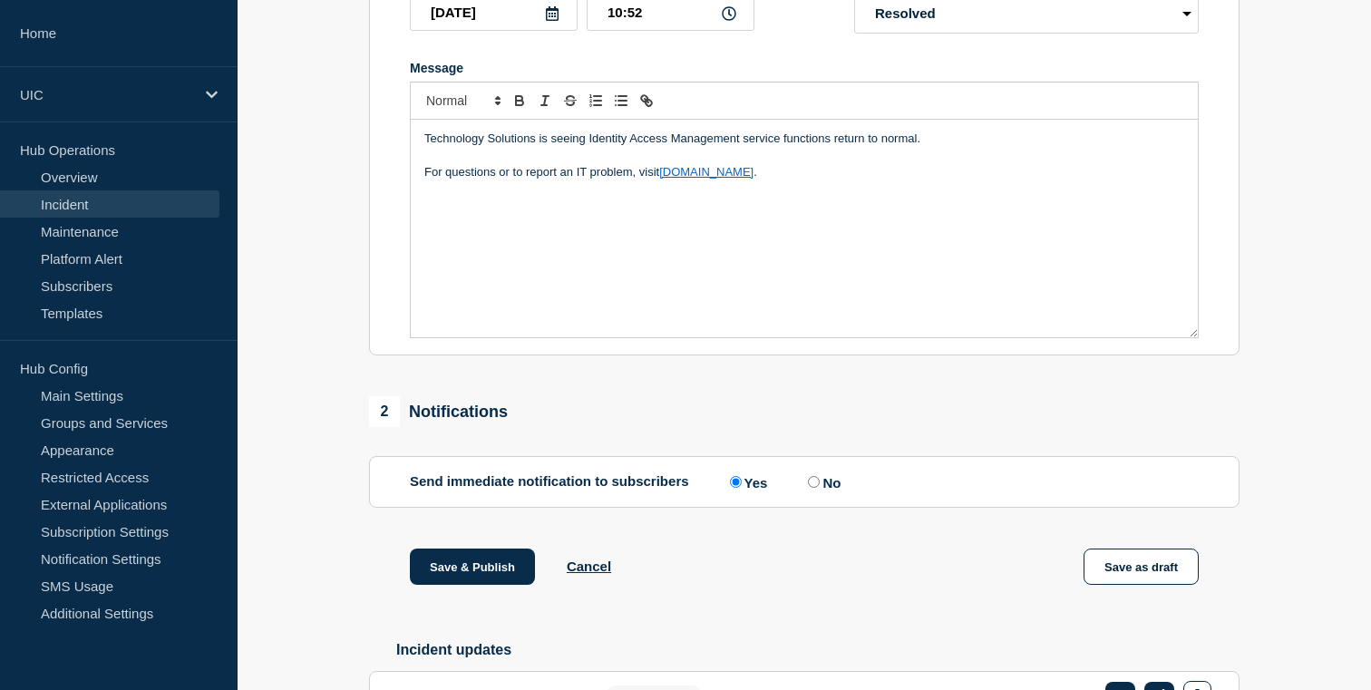
drag, startPoint x: 782, startPoint y: 209, endPoint x: 348, endPoint y: 161, distance: 436.0
click at [348, 161] on section "1 Provide details Title (required) Identity & Access Management Service Issues …" at bounding box center [804, 353] width 1133 height 1086
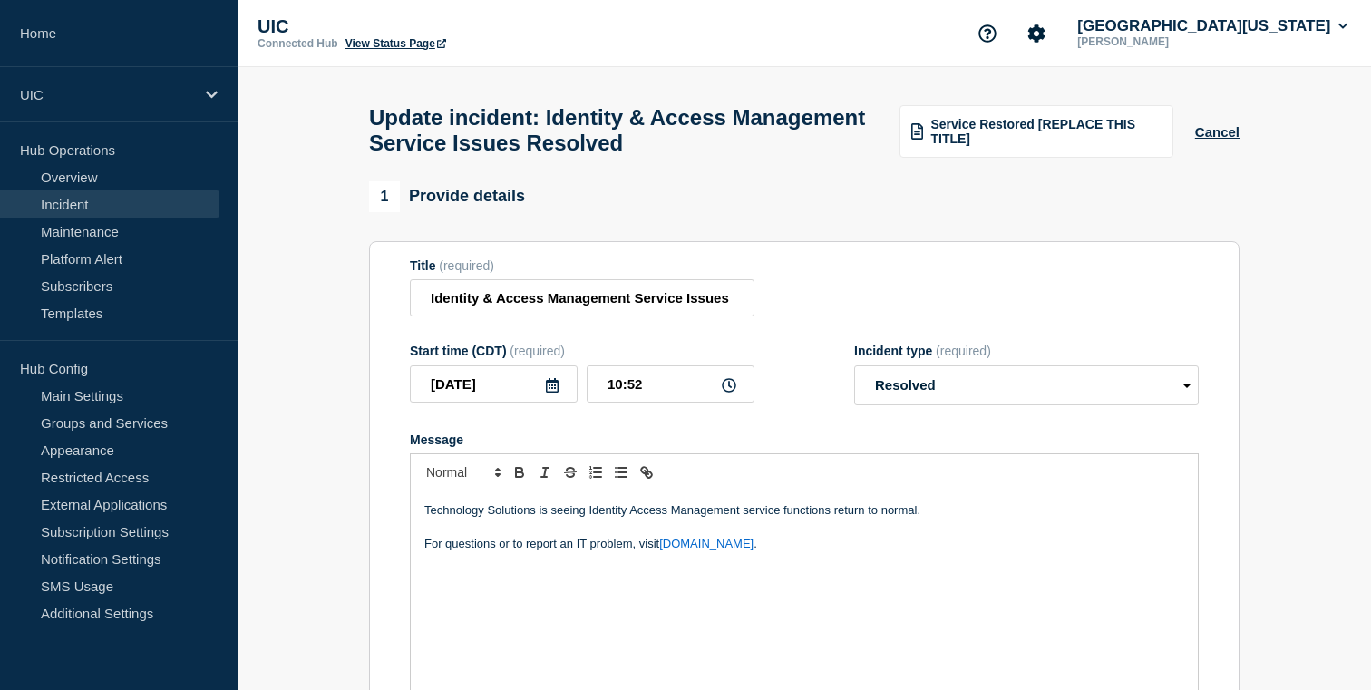
scroll to position [3, 0]
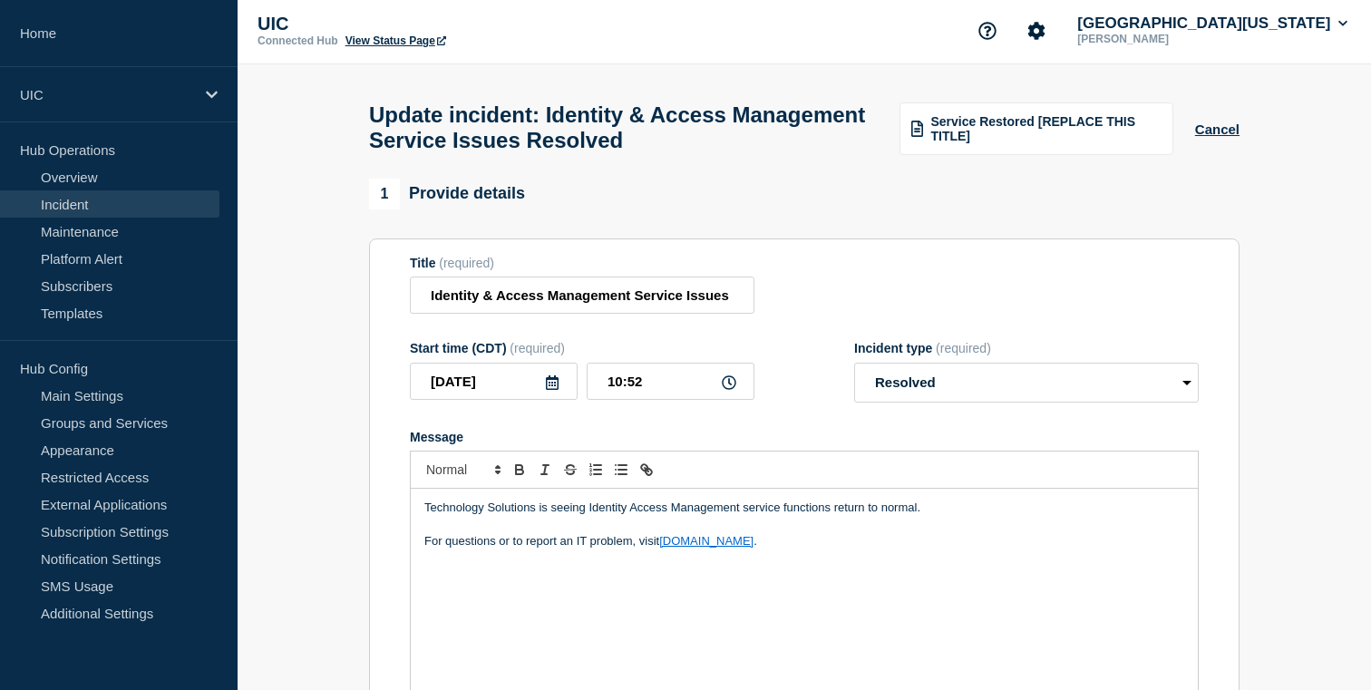
click at [970, 516] on p "Technology Solutions is seeing Identity Access Management service functions ret…" at bounding box center [804, 508] width 760 height 16
click at [967, 516] on p "Technology Solutions is seeing Identity Access Management service functions ret…" at bounding box center [804, 508] width 760 height 16
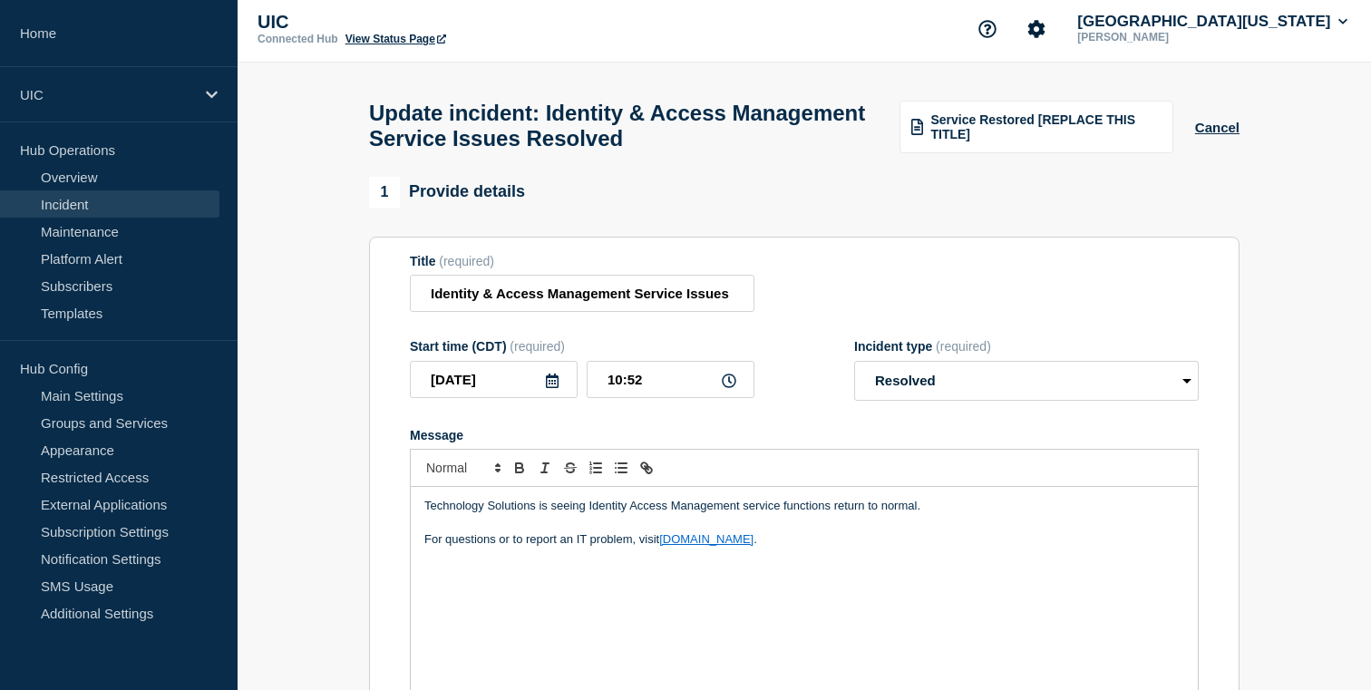
click at [556, 548] on p "For questions or to report an IT problem, visit [DOMAIN_NAME] ." at bounding box center [804, 539] width 760 height 16
click at [573, 548] on p "For questions or to report an IT problem, visit [DOMAIN_NAME] ." at bounding box center [804, 539] width 760 height 16
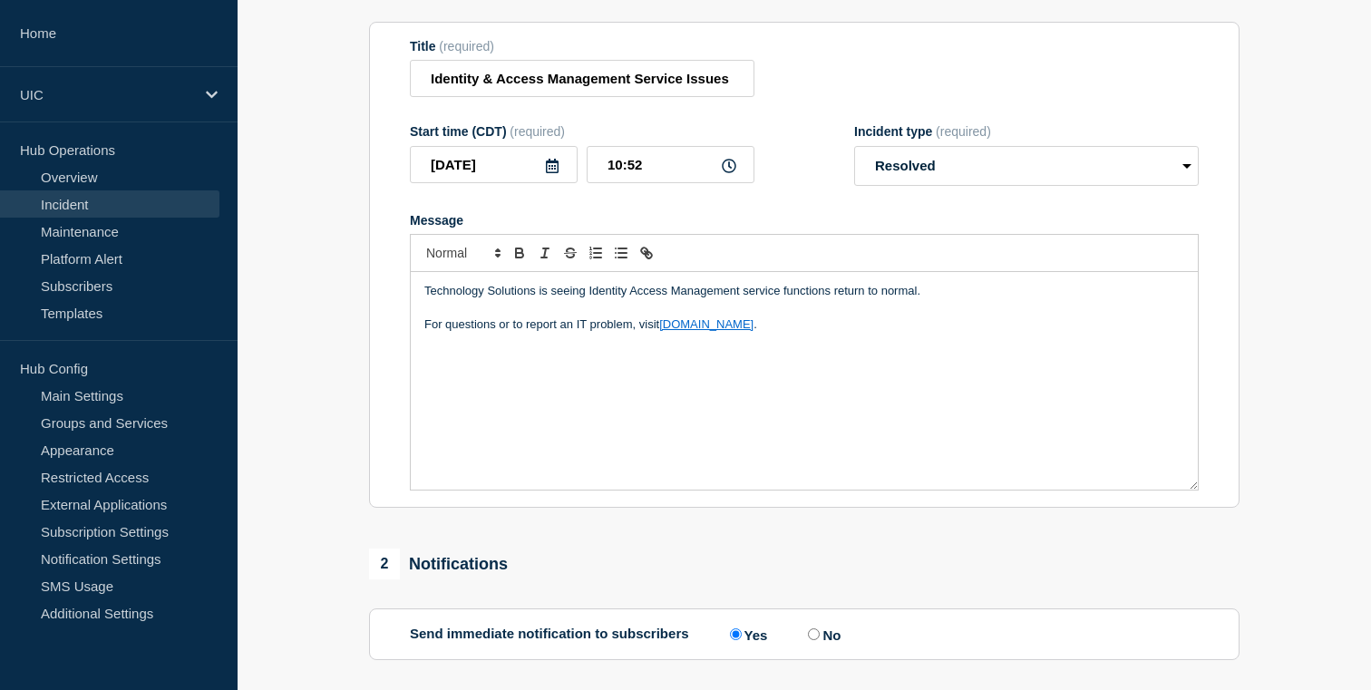
scroll to position [91, 0]
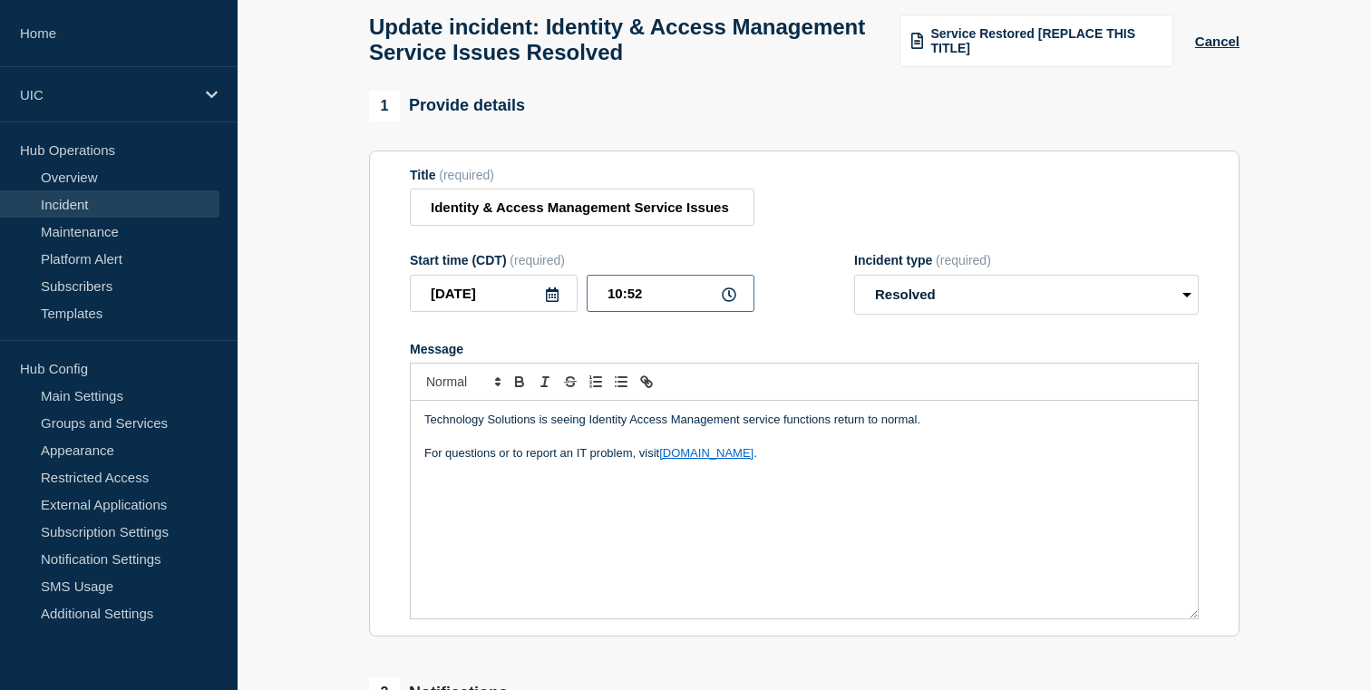
drag, startPoint x: 652, startPoint y: 310, endPoint x: 356, endPoint y: 287, distance: 296.4
click at [356, 287] on section "1 Provide details Title (required) Identity & Access Management Service Issues …" at bounding box center [804, 634] width 1133 height 1086
type input "09:47"
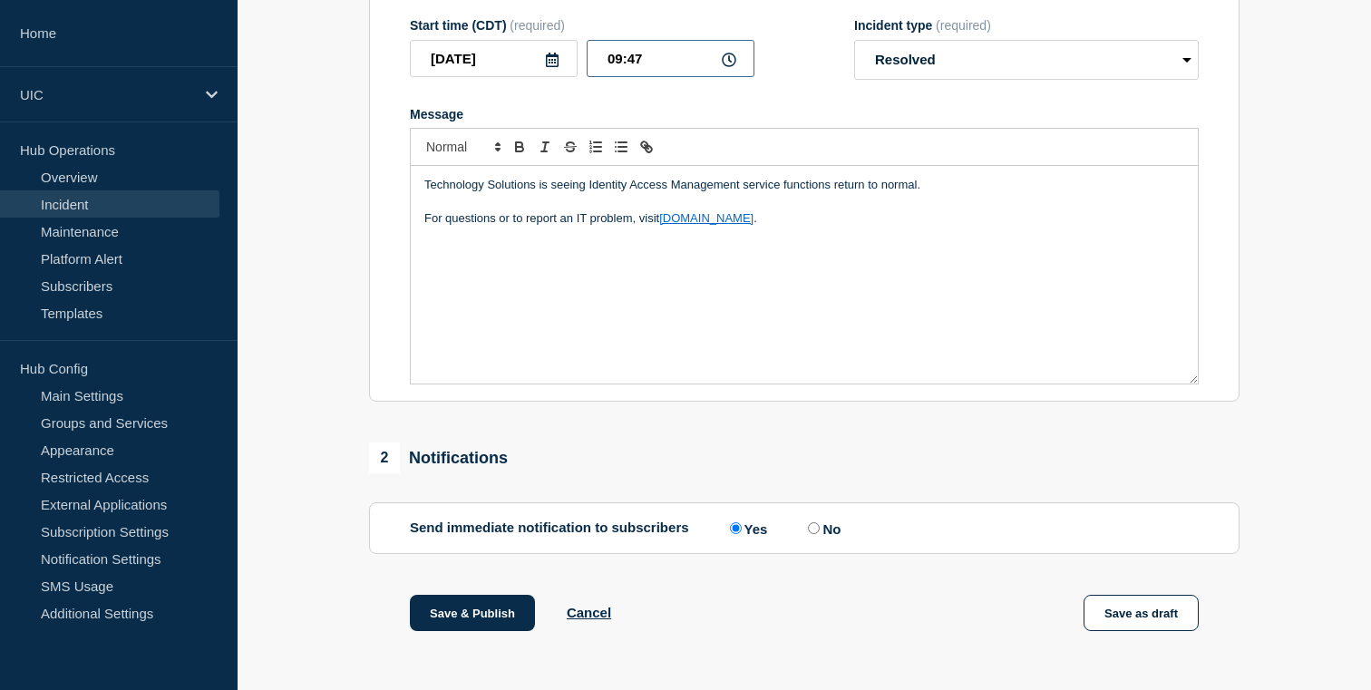
scroll to position [432, 0]
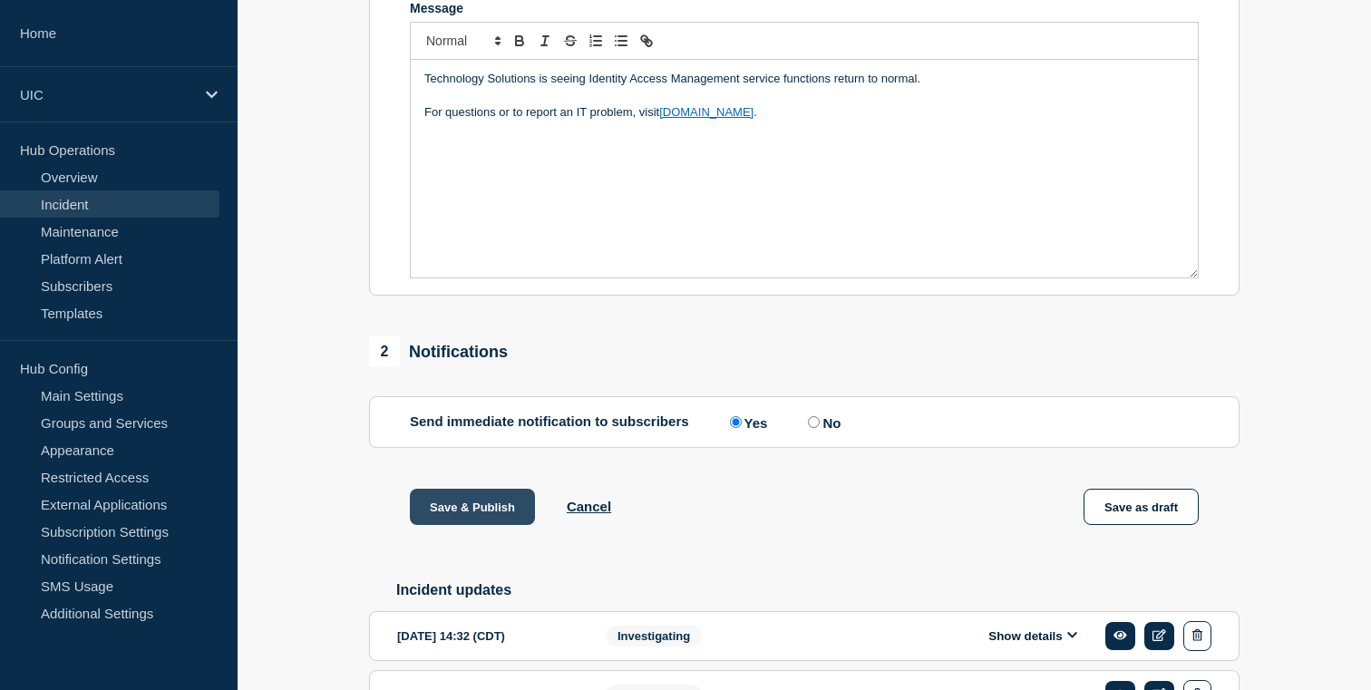
click at [441, 525] on button "Save & Publish" at bounding box center [472, 507] width 125 height 36
